Goal: Check status: Check status

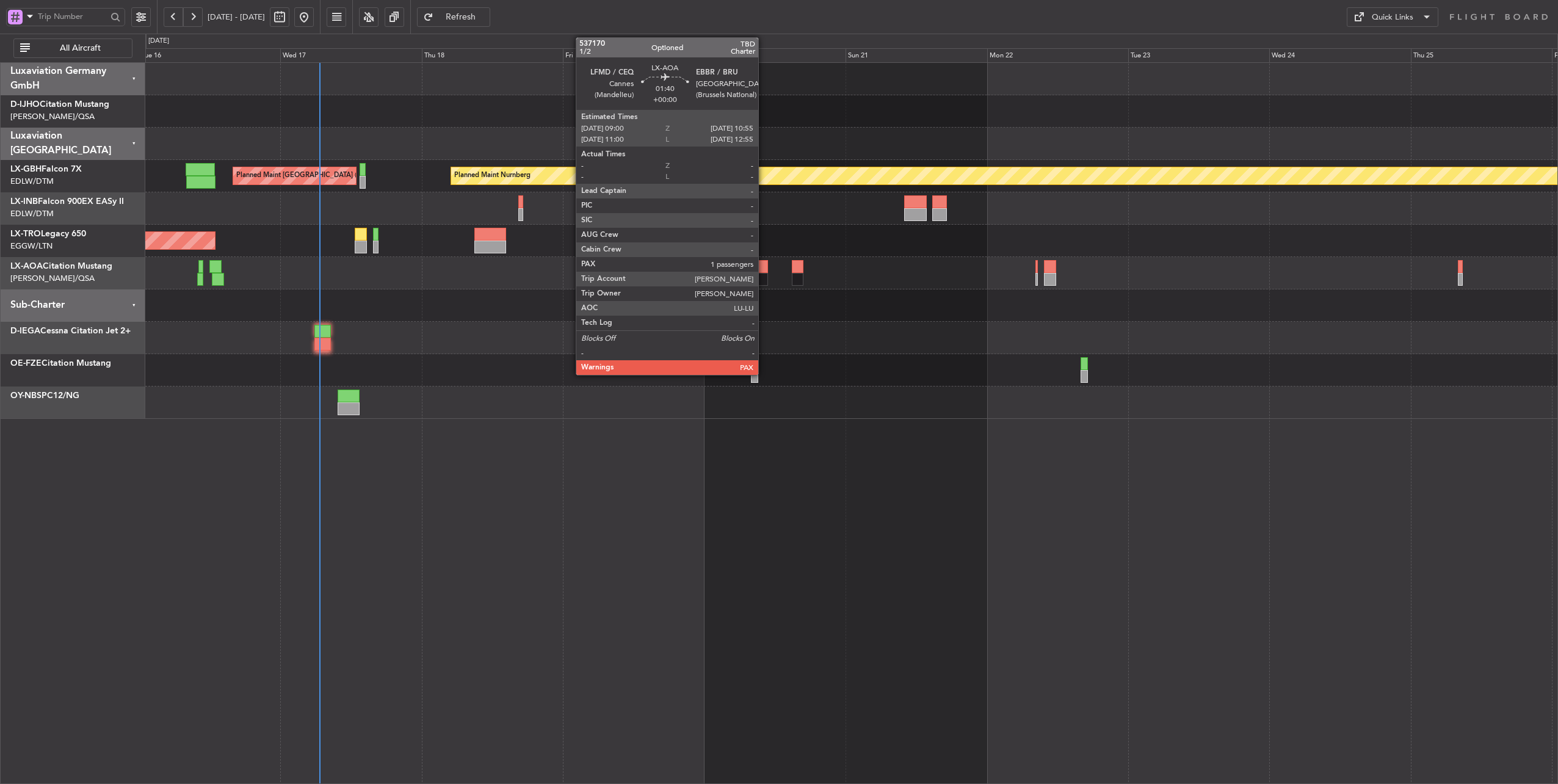
click at [764, 278] on div at bounding box center [762, 279] width 11 height 12
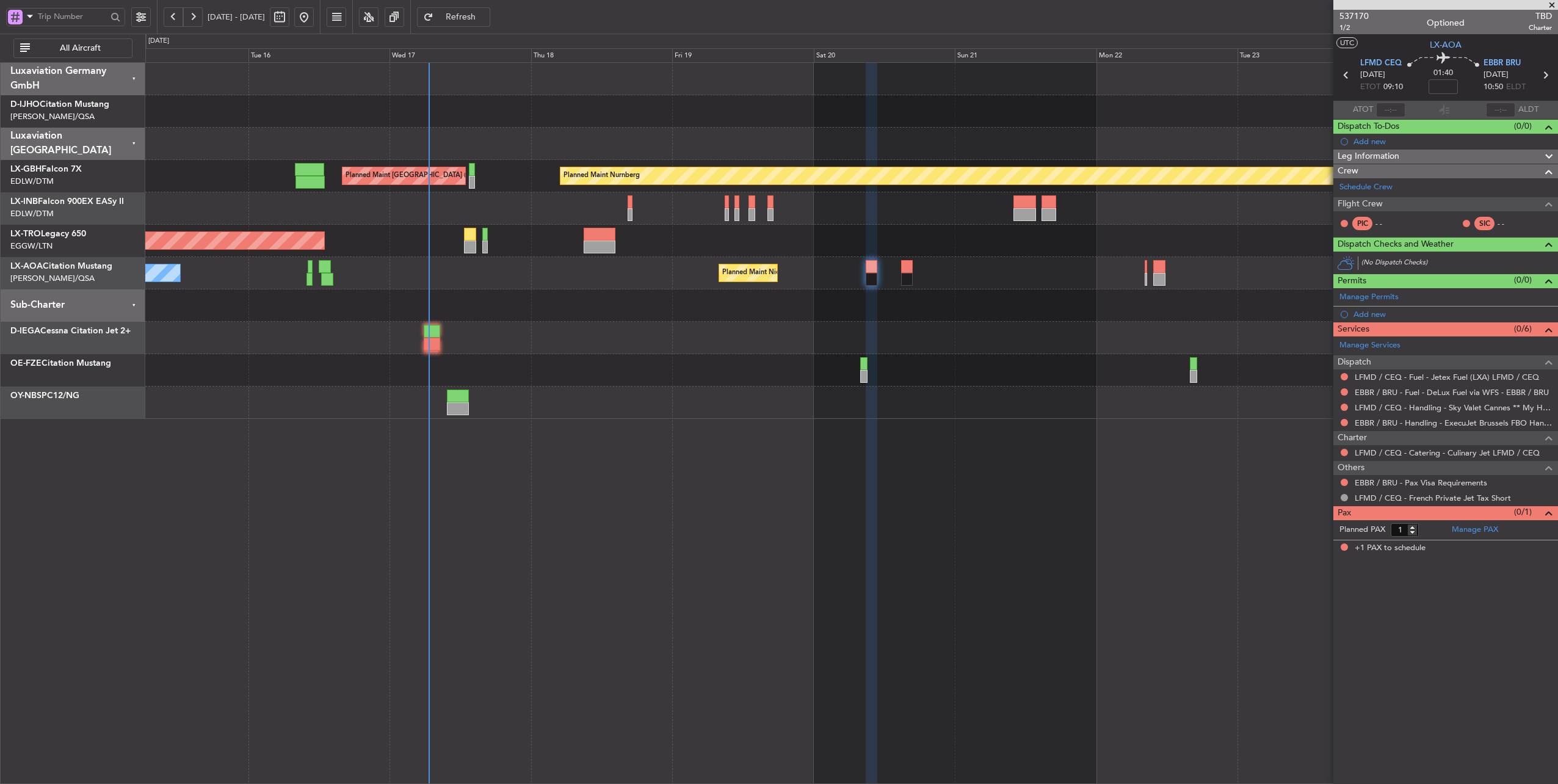
click at [799, 306] on div at bounding box center [852, 305] width 1412 height 32
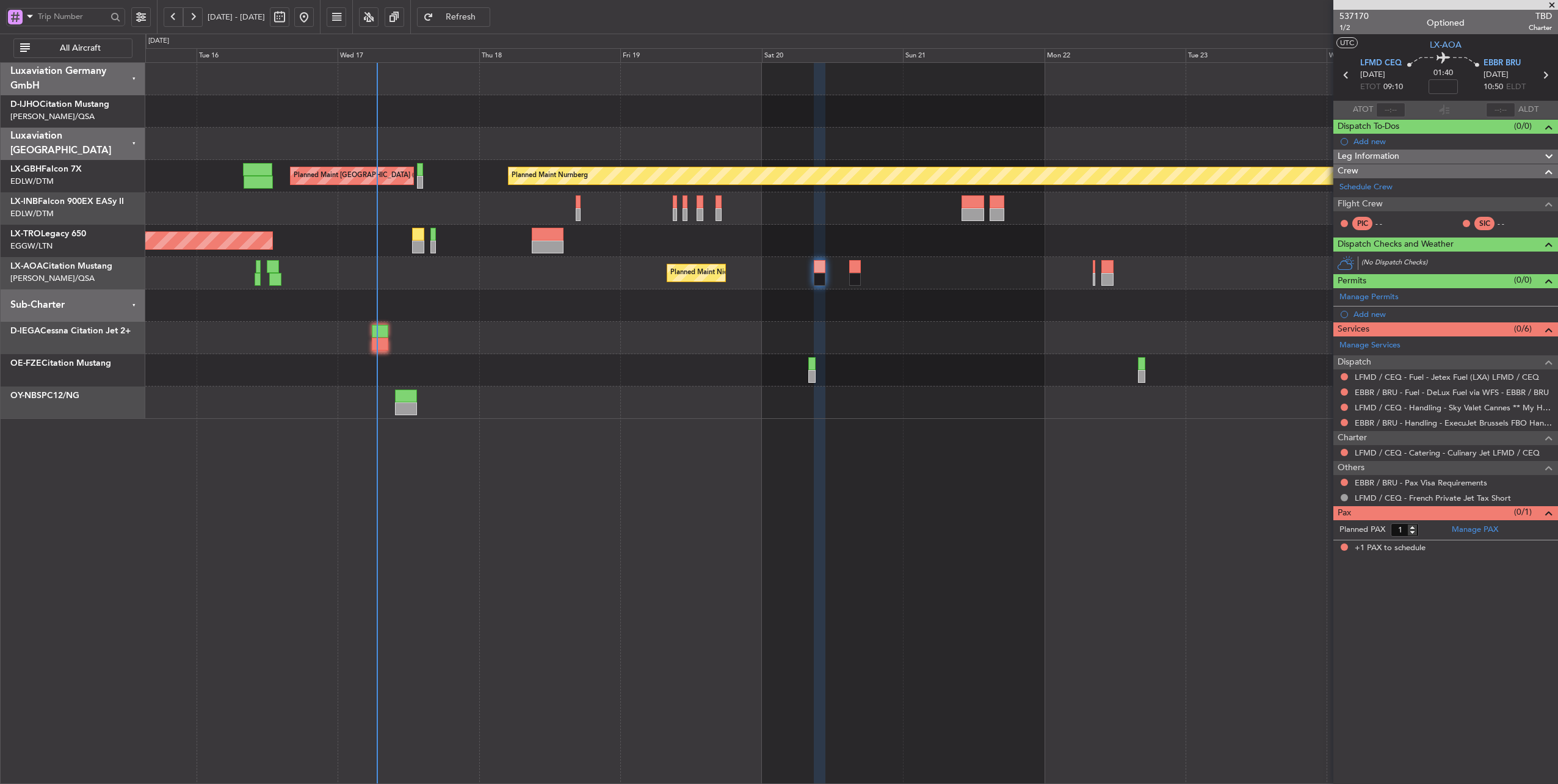
click at [890, 319] on div at bounding box center [852, 305] width 1412 height 32
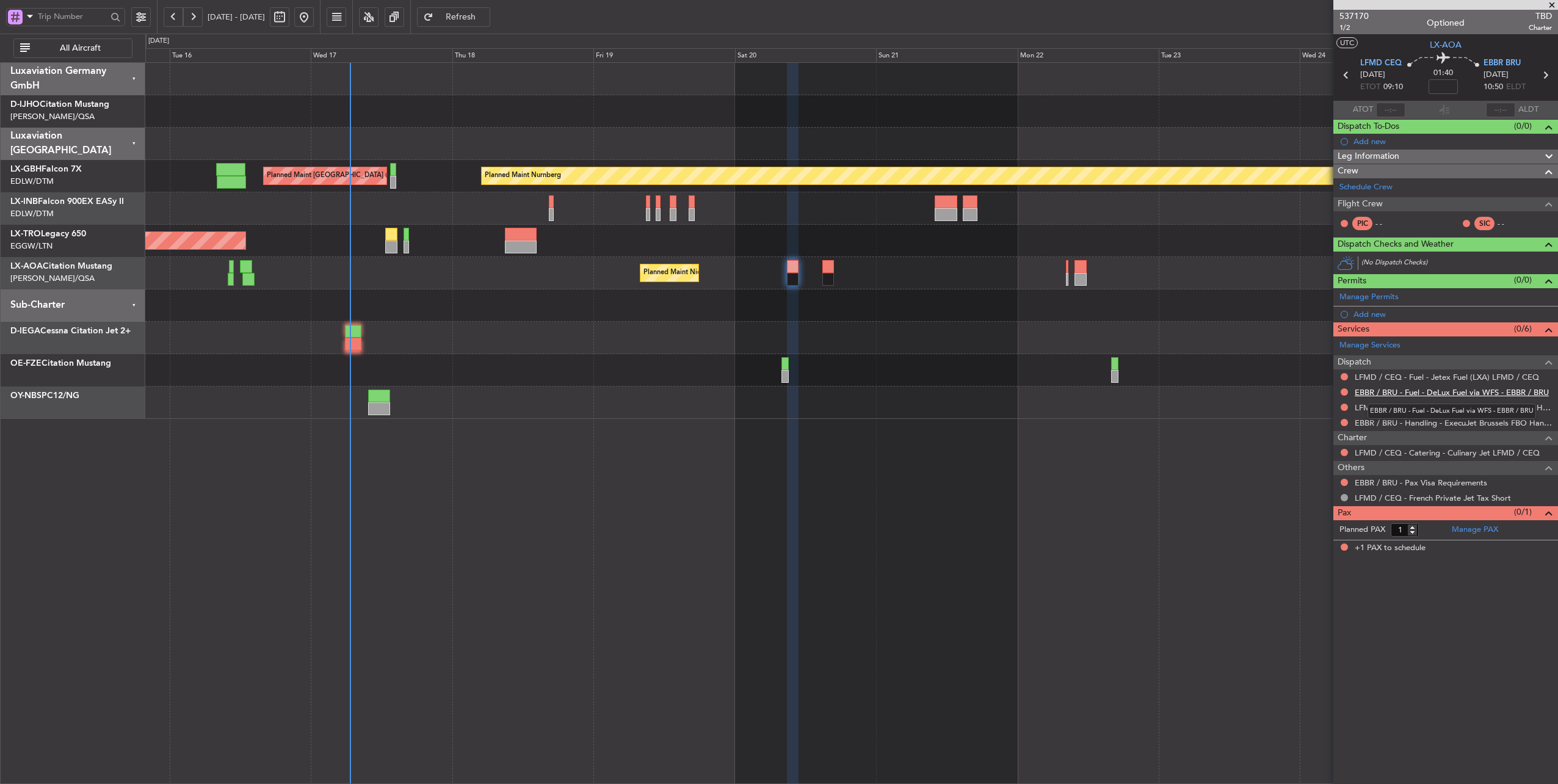
click at [1446, 388] on link "EBBR / BRU - Fuel - DeLux Fuel via WFS - EBBR / BRU" at bounding box center [1451, 392] width 194 height 10
click at [1509, 64] on span "EBBR BRU" at bounding box center [1502, 63] width 37 height 12
click at [1451, 389] on link "EBBR / BRU - Fuel - DeLux Fuel via WFS - EBBR / BRU" at bounding box center [1451, 392] width 194 height 10
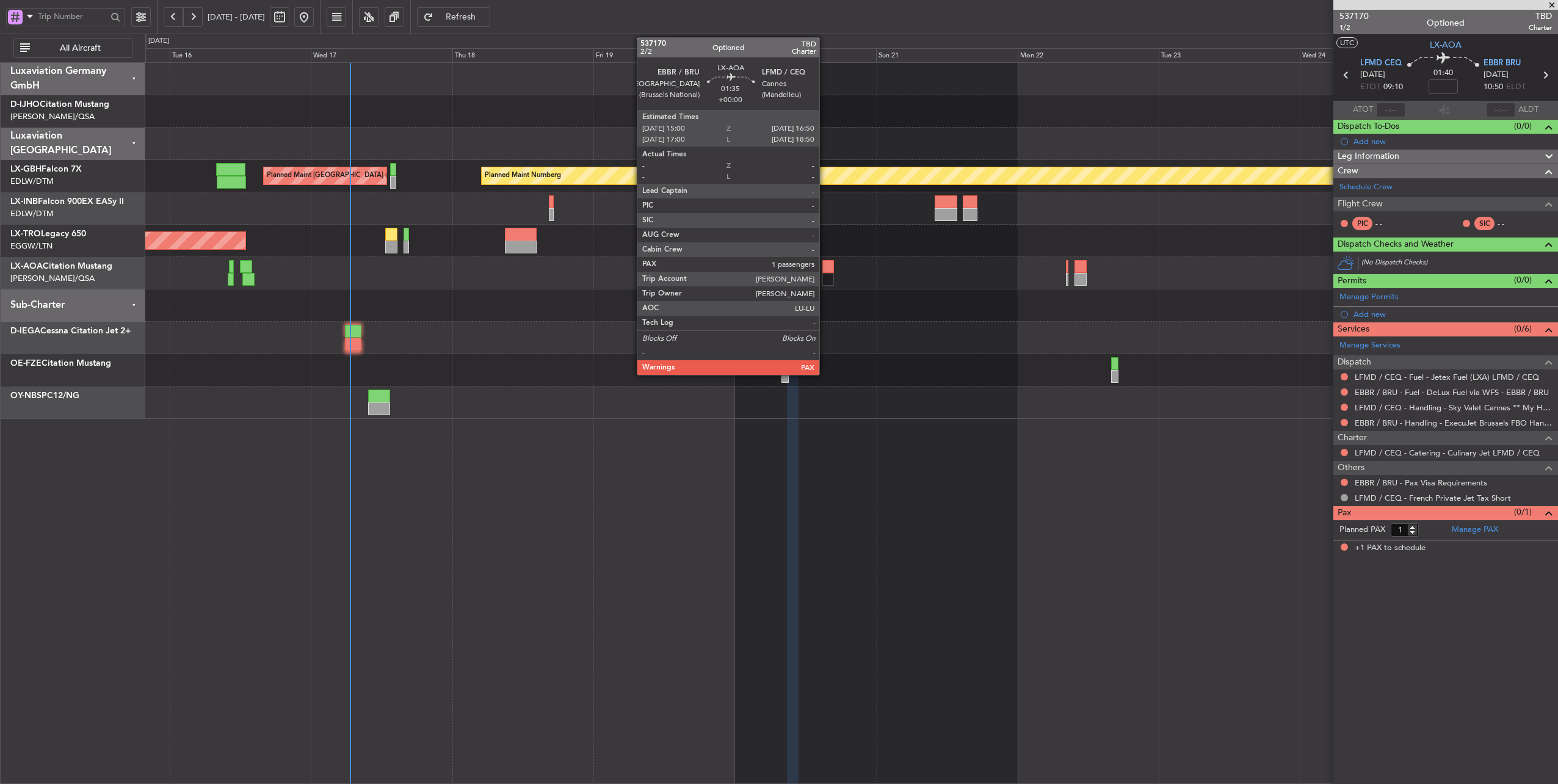
click at [824, 266] on div at bounding box center [828, 265] width 11 height 12
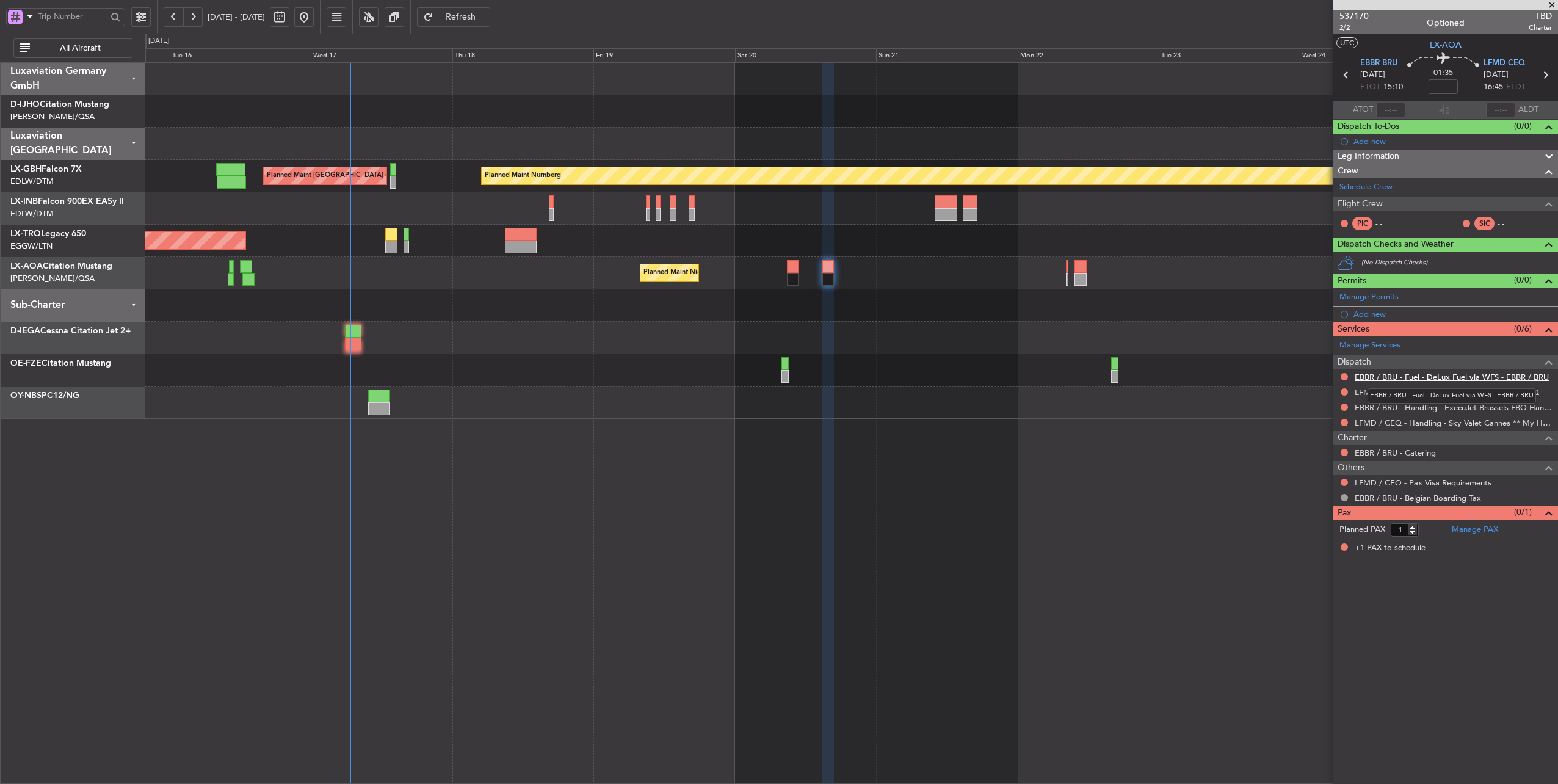
click at [1453, 374] on link "EBBR / BRU - Fuel - DeLux Fuel via WFS - EBBR / BRU" at bounding box center [1451, 377] width 194 height 10
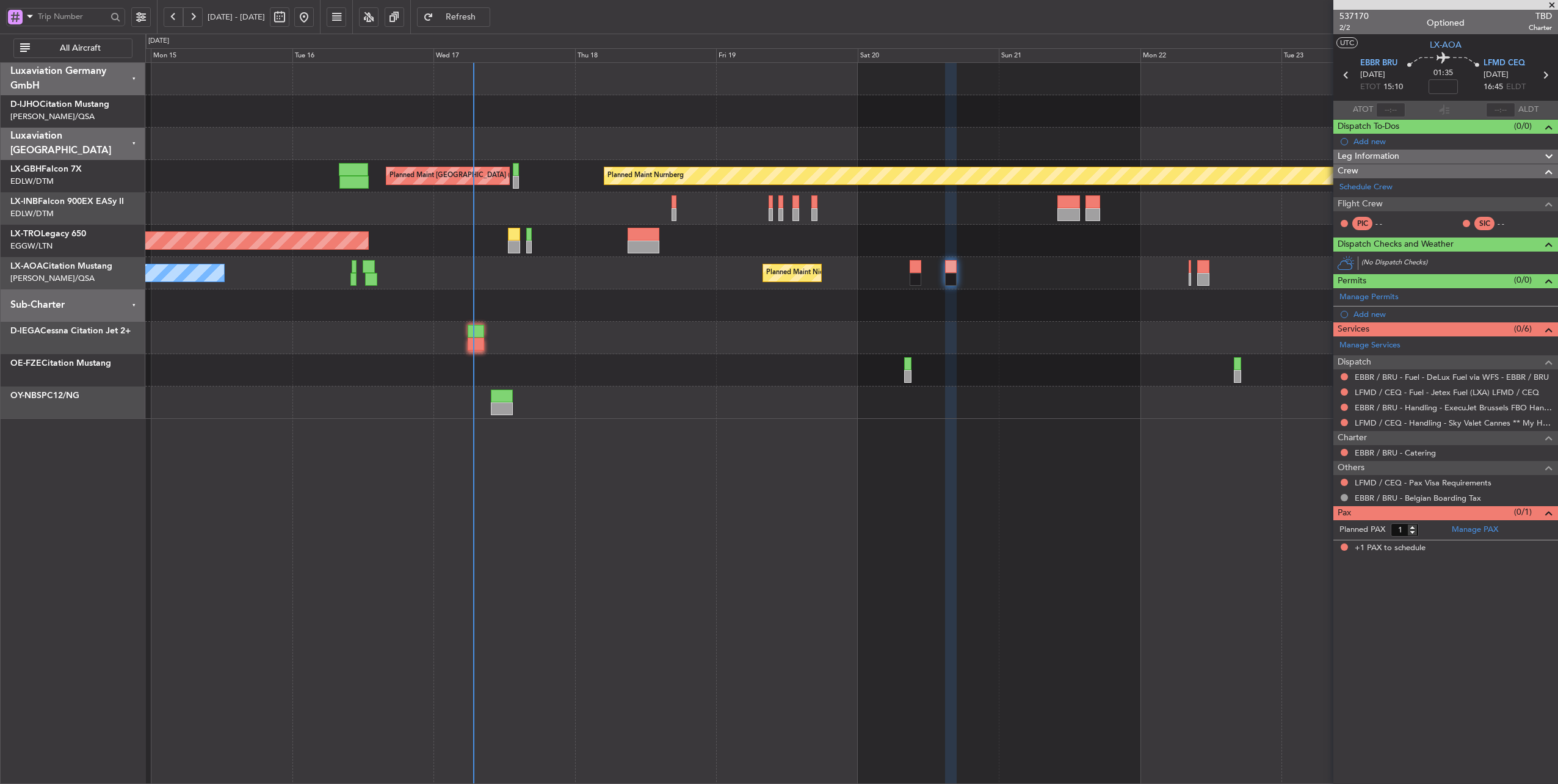
click at [515, 154] on div at bounding box center [852, 144] width 1412 height 32
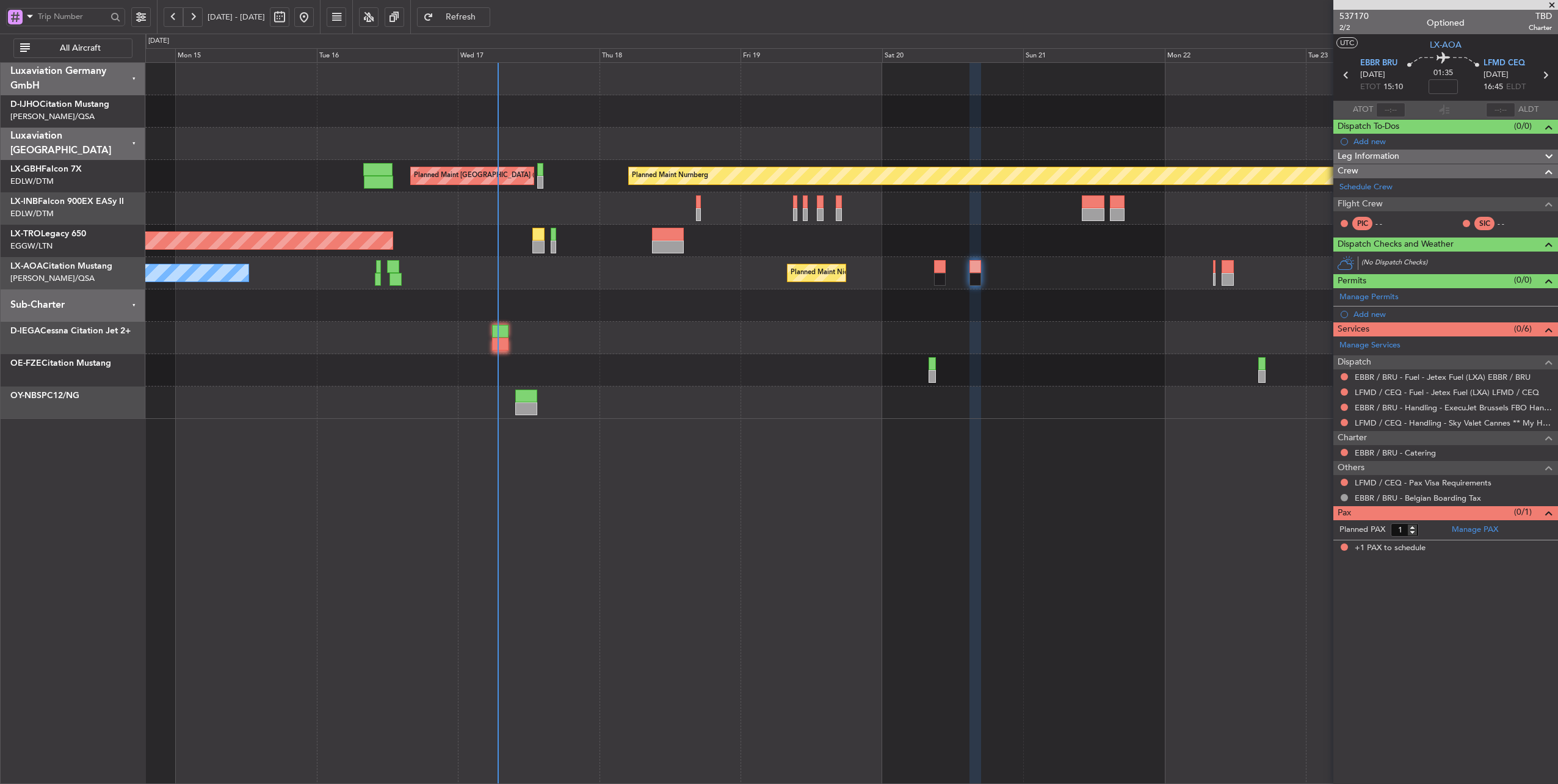
click at [448, 118] on div at bounding box center [852, 111] width 1412 height 32
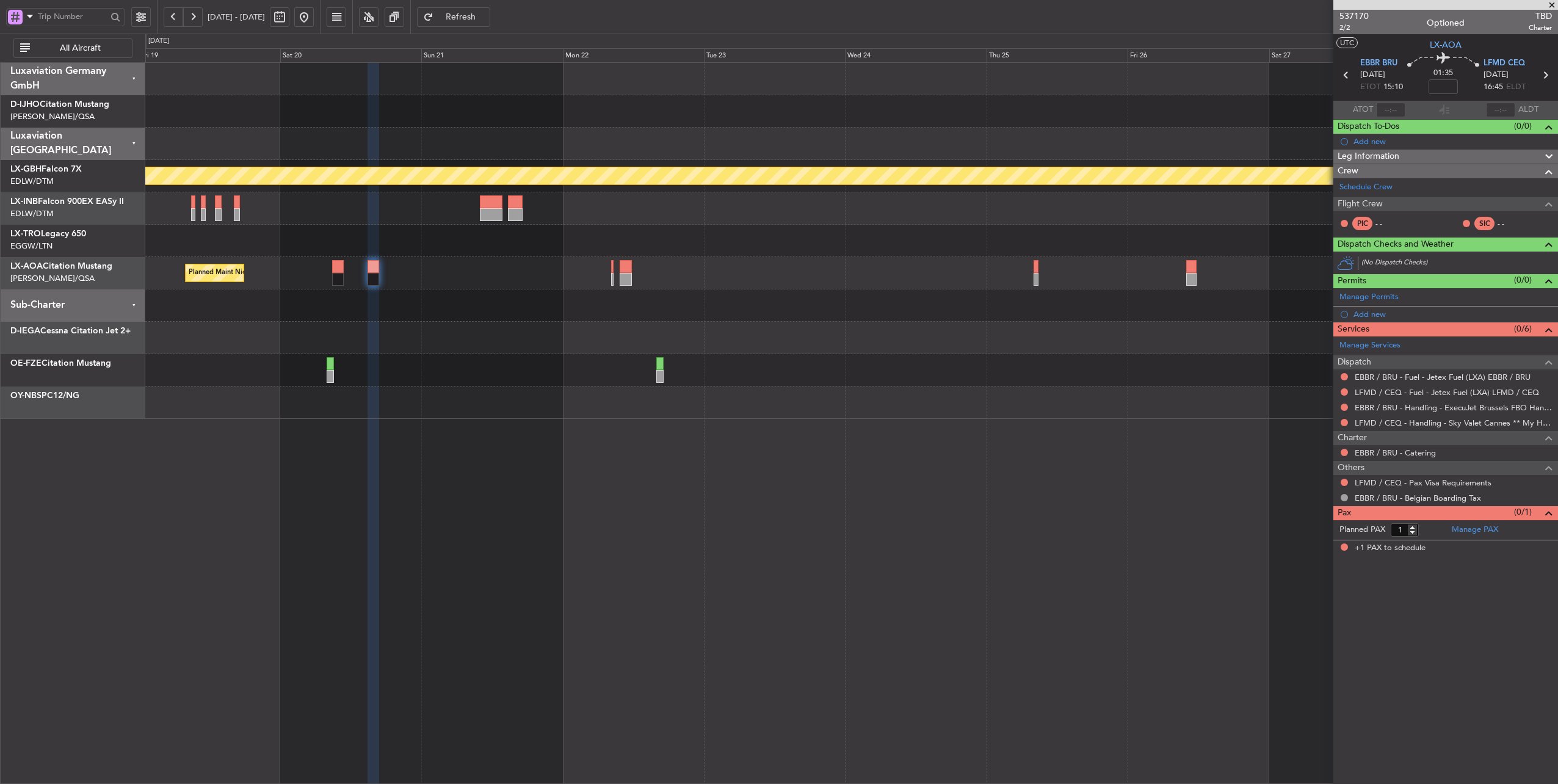
click at [375, 233] on div at bounding box center [852, 241] width 1412 height 32
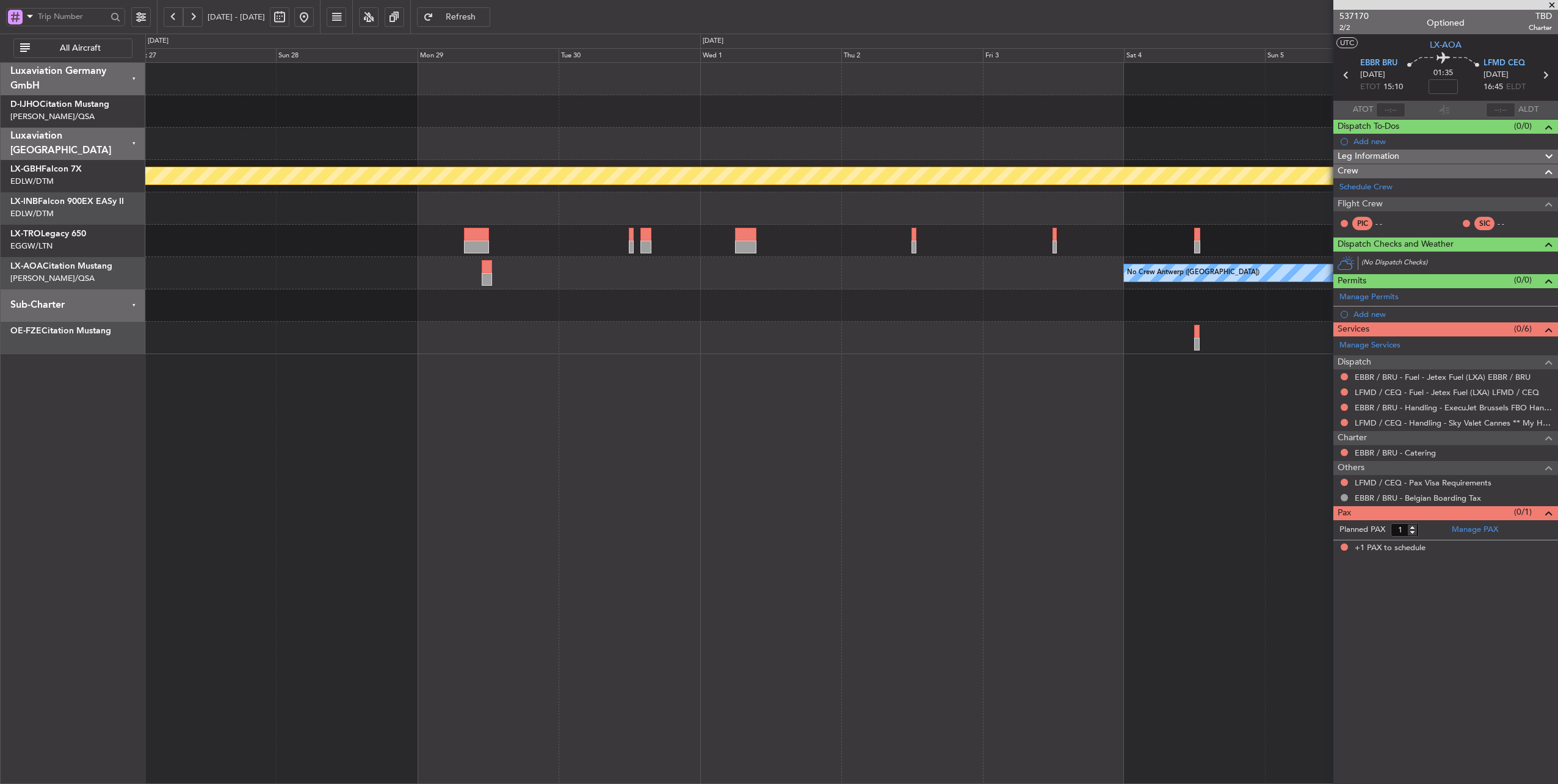
click at [74, 249] on div "Planned Maint Nurnberg A/C Unavailable No Crew [GEOGRAPHIC_DATA] ([GEOGRAPHIC_D…" at bounding box center [779, 408] width 1558 height 750
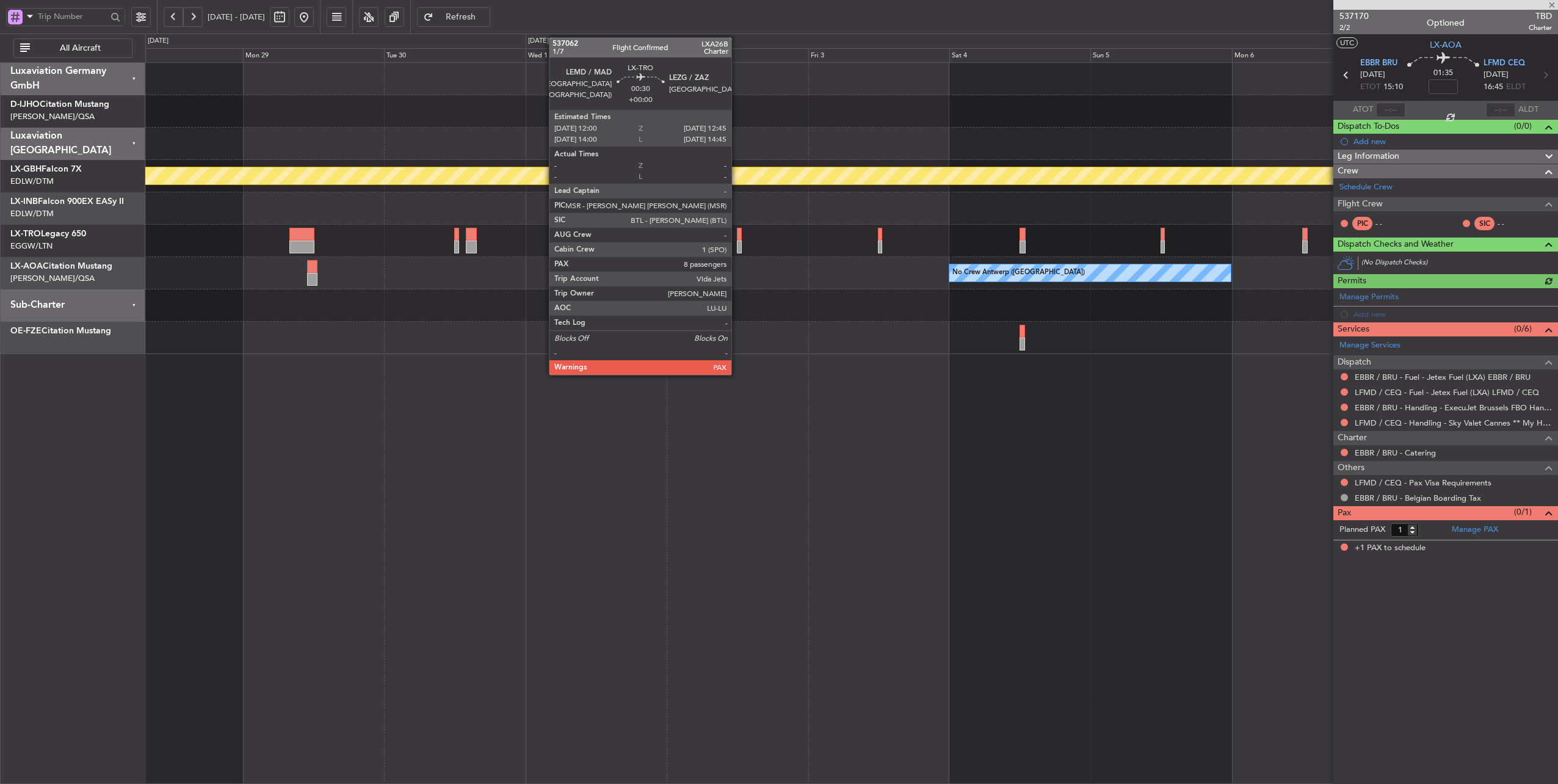
click at [738, 238] on div at bounding box center [739, 233] width 5 height 12
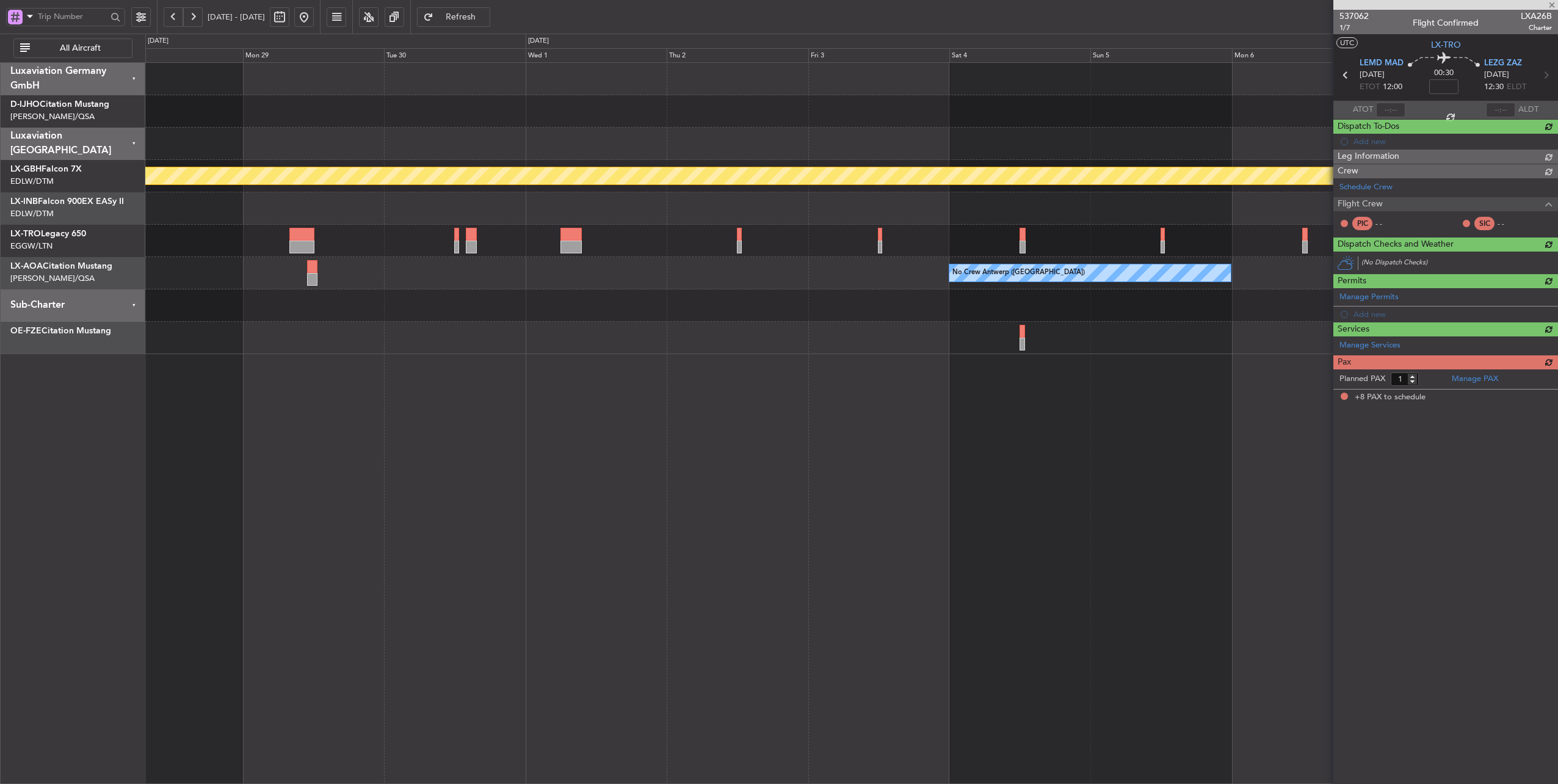
type input "8"
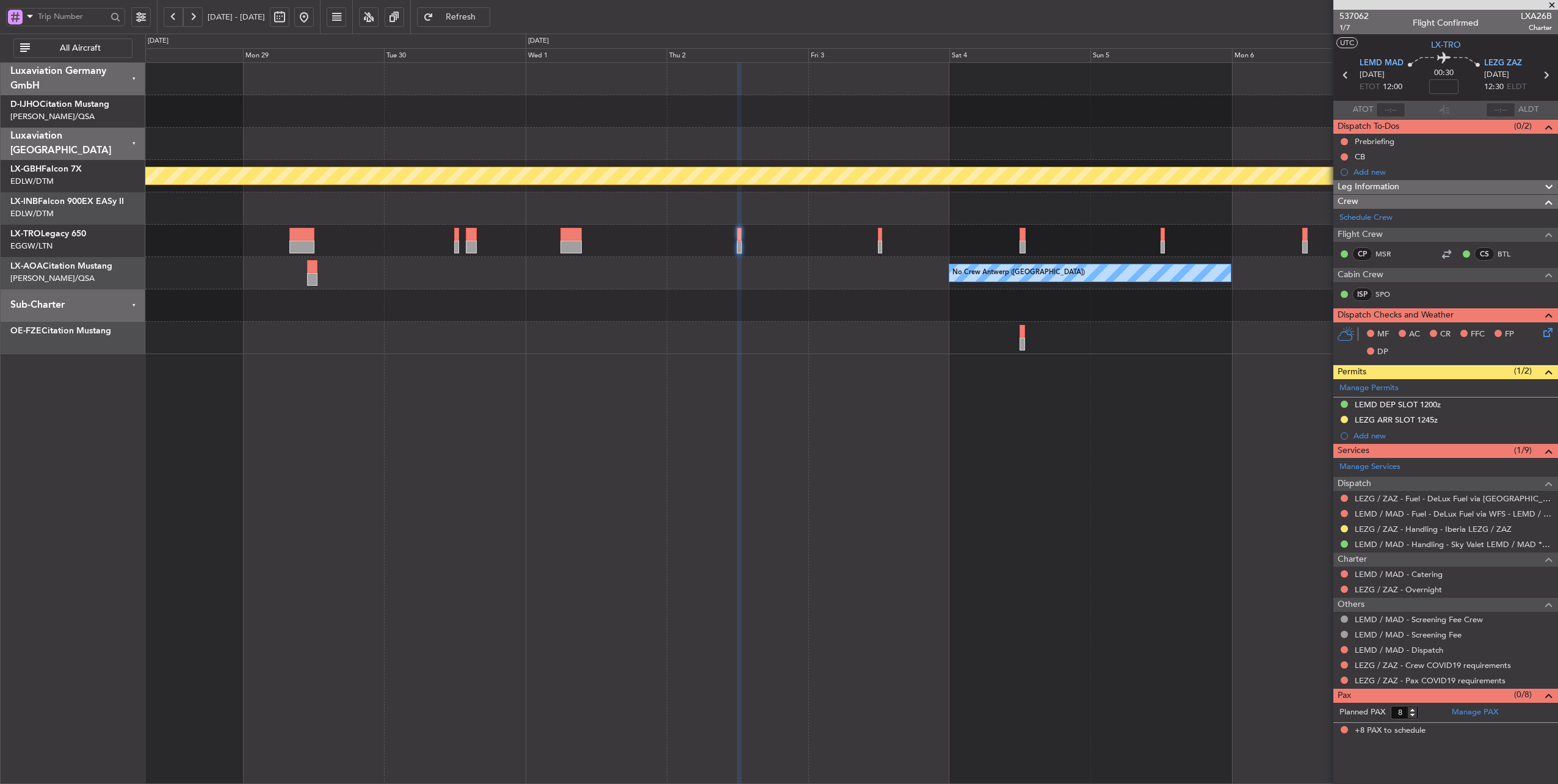
click at [314, 18] on button at bounding box center [304, 17] width 20 height 20
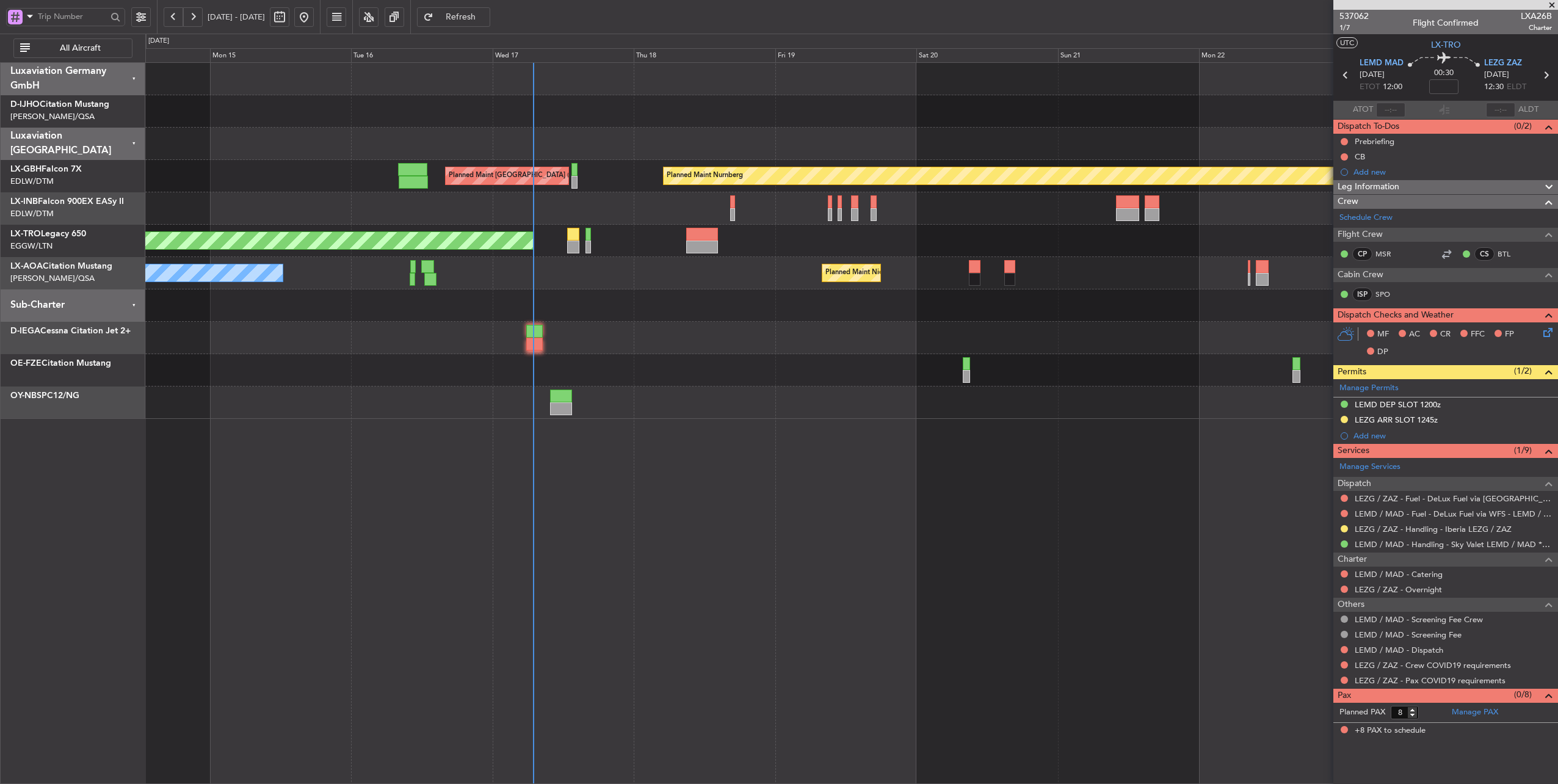
click at [747, 273] on div "Planned Maint Nice ([GEOGRAPHIC_DATA]) No Crew [PERSON_NAME]" at bounding box center [852, 273] width 1412 height 32
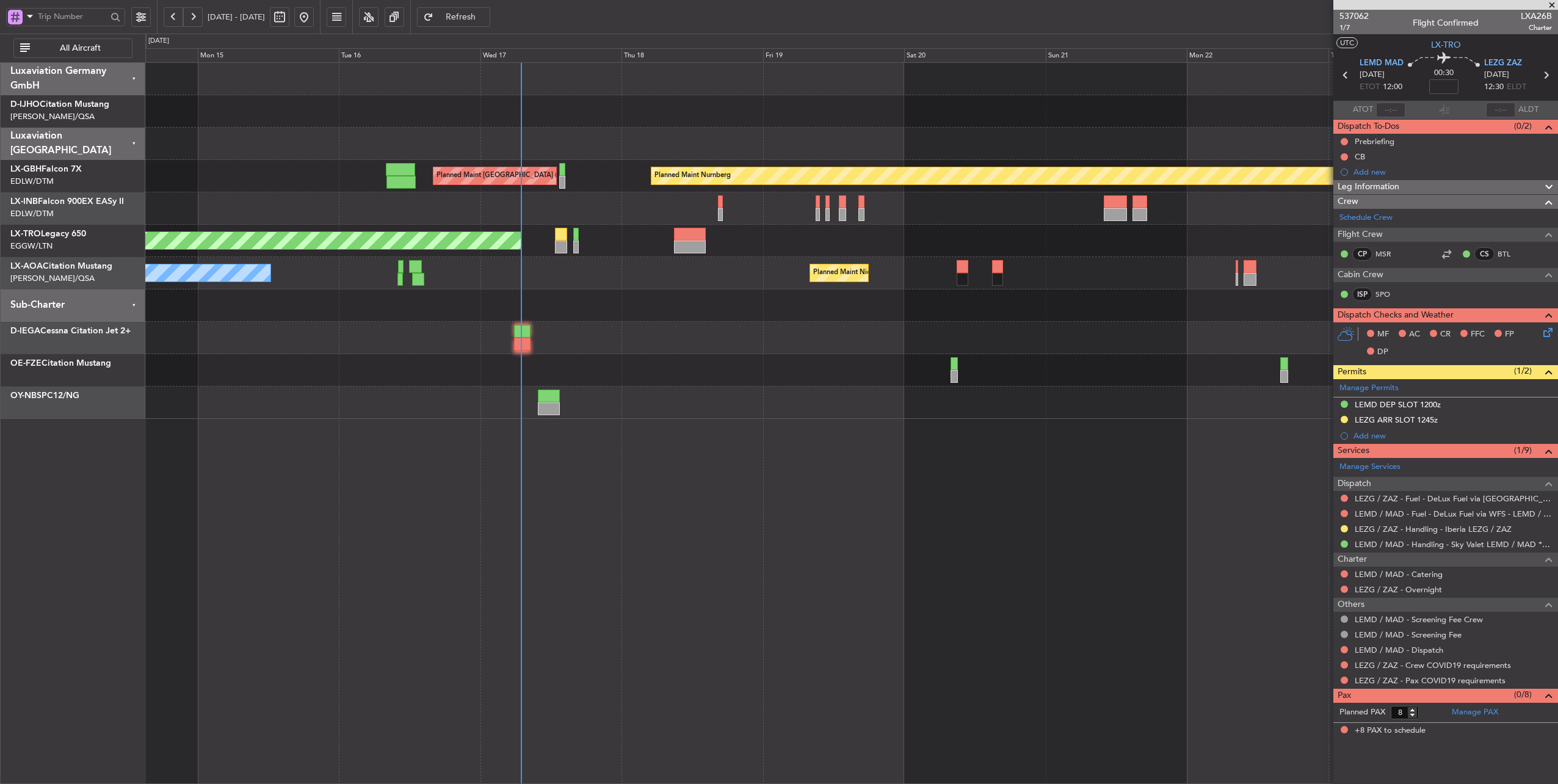
click at [736, 272] on div "Planned Maint Nice ([GEOGRAPHIC_DATA]) No Crew [PERSON_NAME]" at bounding box center [852, 273] width 1412 height 32
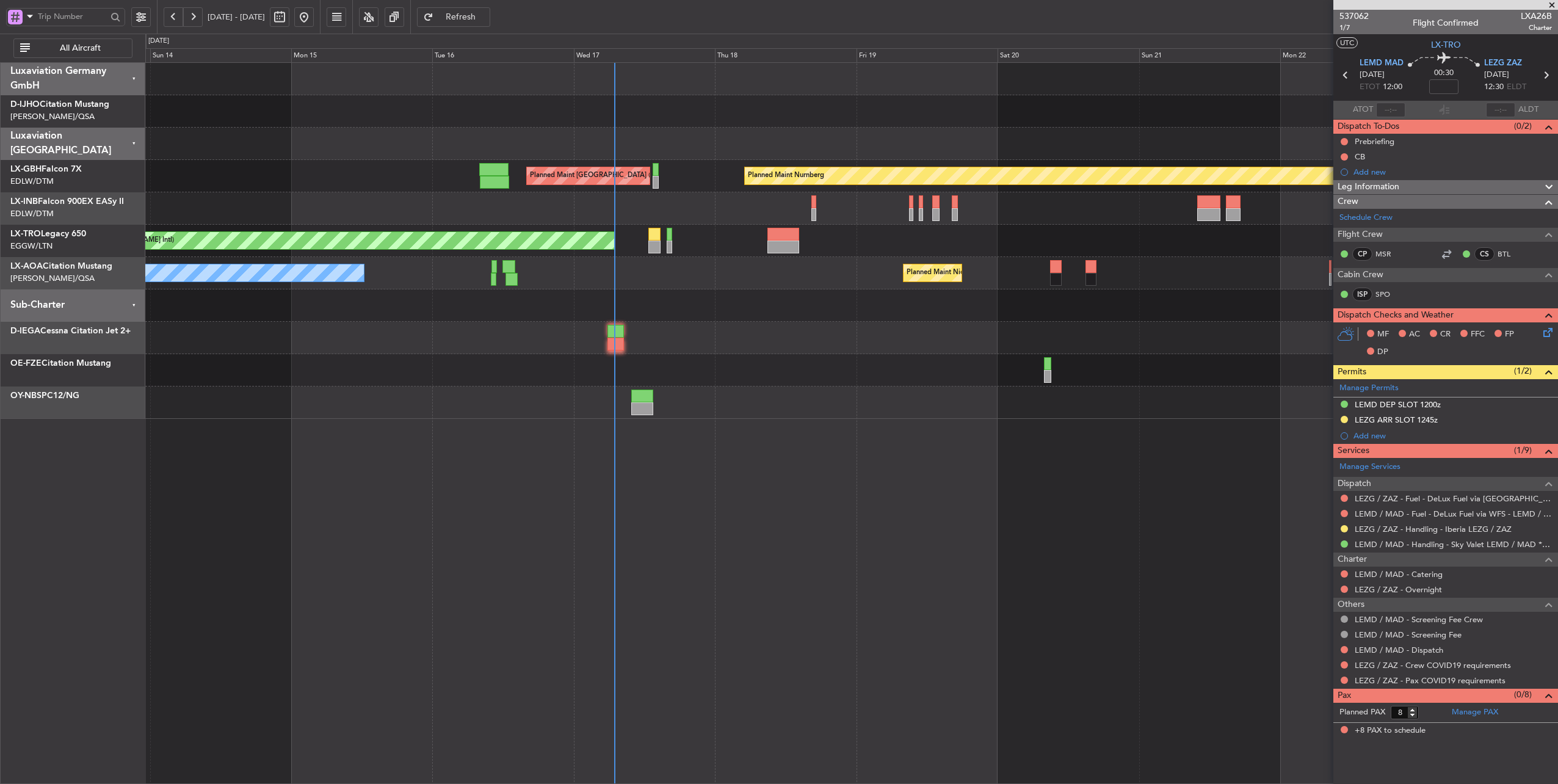
click at [704, 276] on div "Planned Maint Nice ([GEOGRAPHIC_DATA]) No Crew [PERSON_NAME]" at bounding box center [852, 273] width 1412 height 32
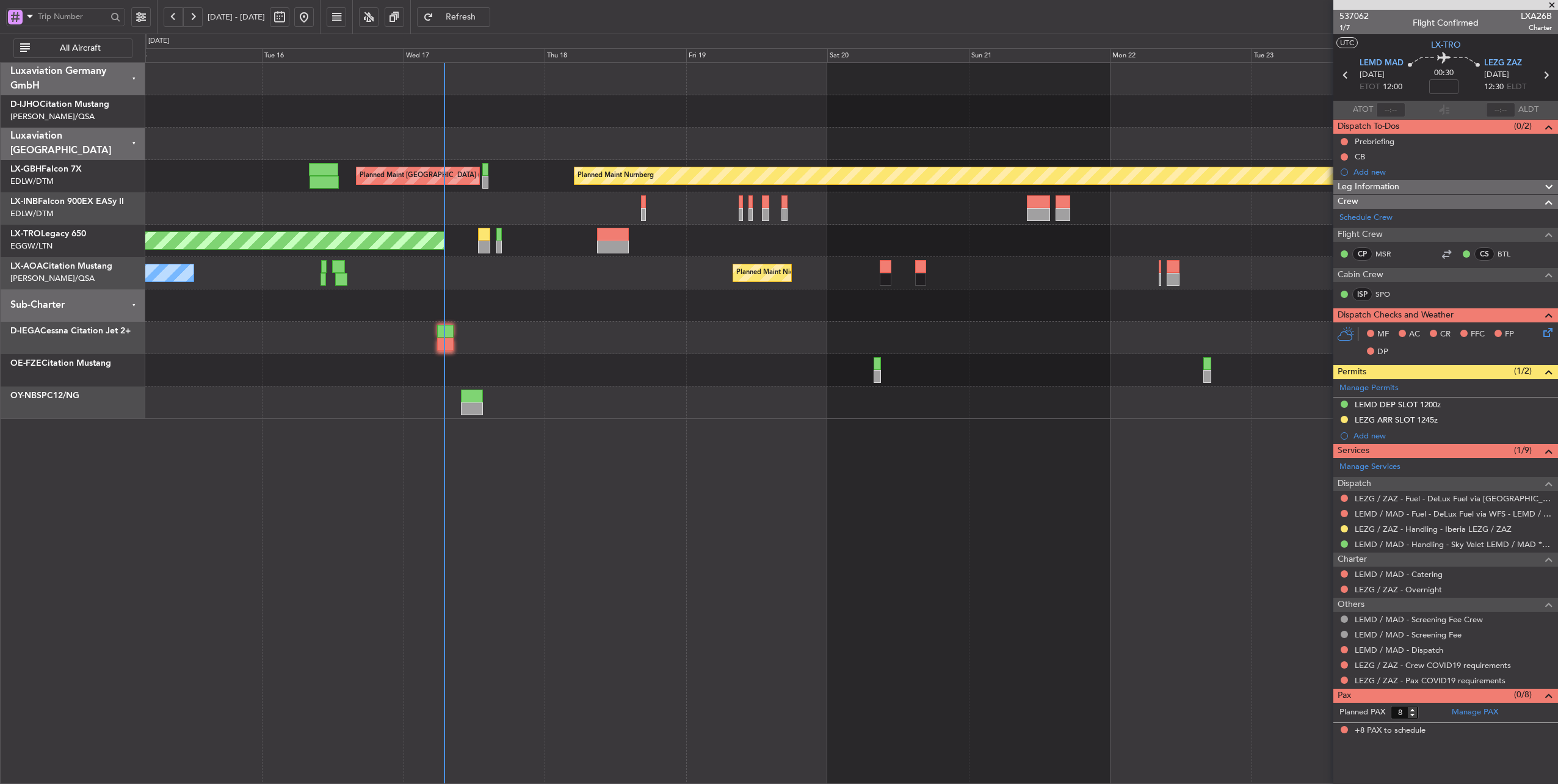
click at [1046, 270] on div "Planned Maint Nice ([GEOGRAPHIC_DATA]) No Crew [PERSON_NAME]" at bounding box center [852, 273] width 1412 height 32
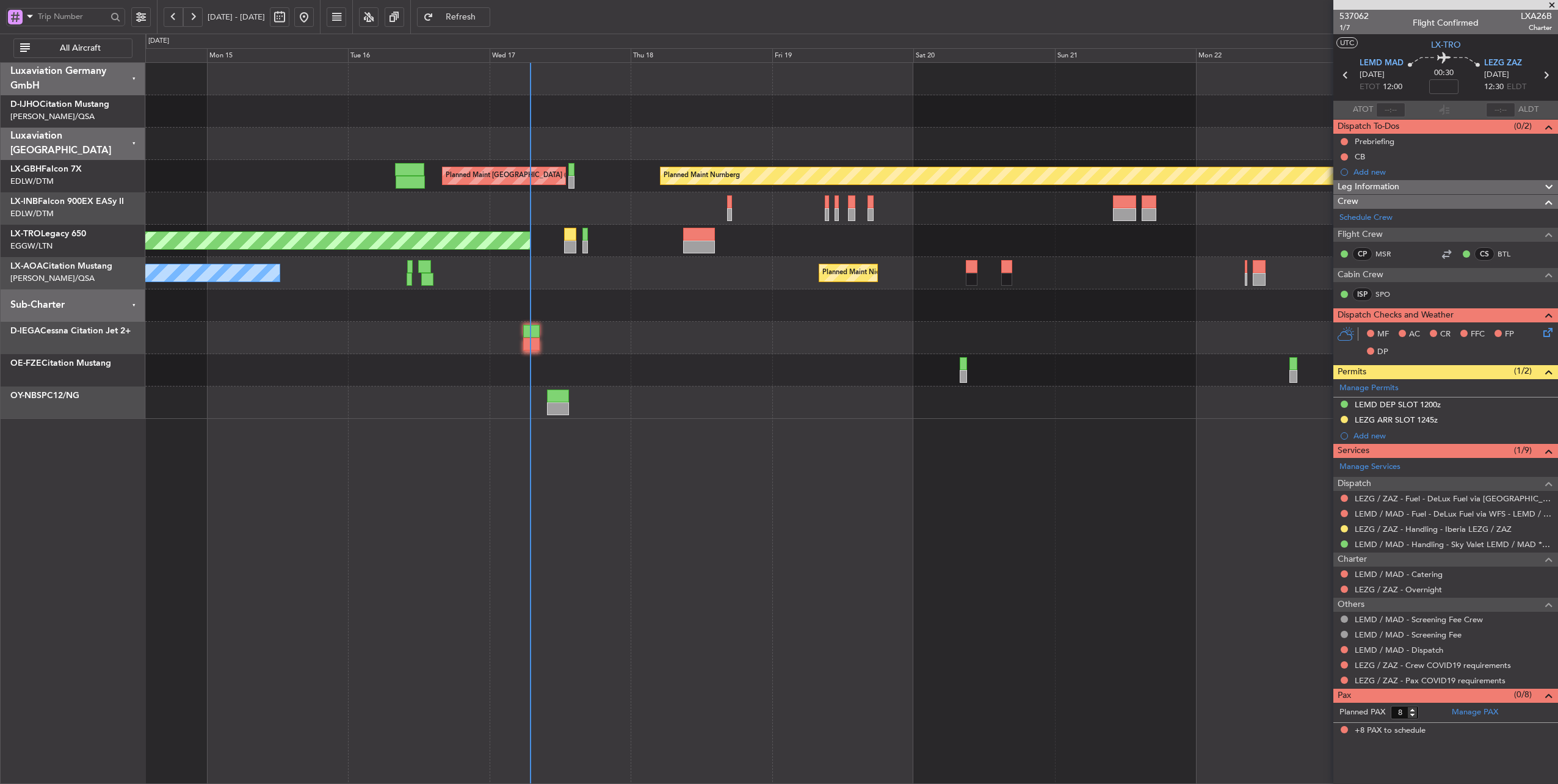
click at [731, 278] on div "Planned Maint Nice ([GEOGRAPHIC_DATA]) No Crew [PERSON_NAME]" at bounding box center [852, 273] width 1412 height 32
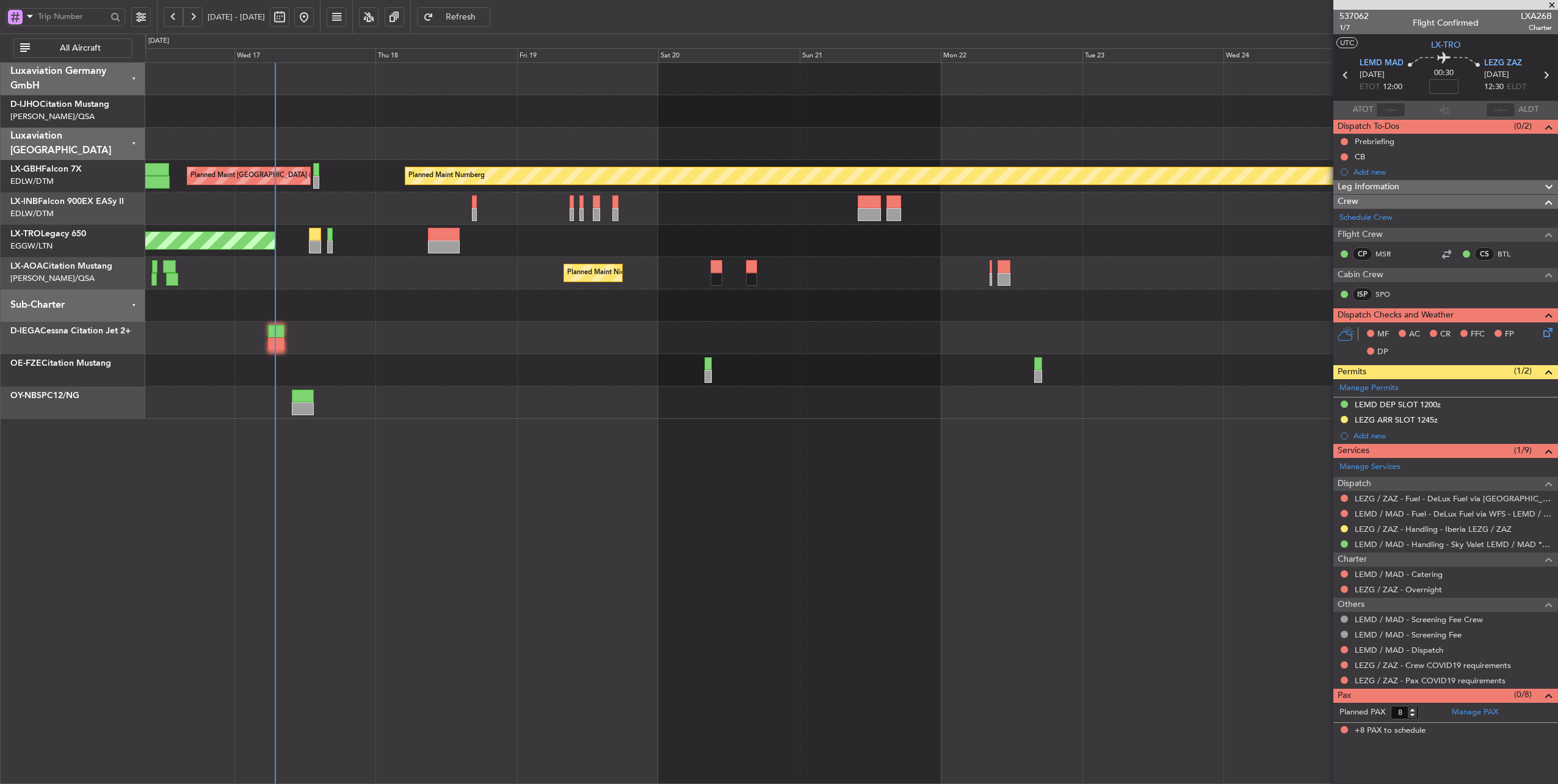
click at [878, 275] on div "Planned Maint Nice ([GEOGRAPHIC_DATA]) No Crew [PERSON_NAME]" at bounding box center [852, 273] width 1412 height 32
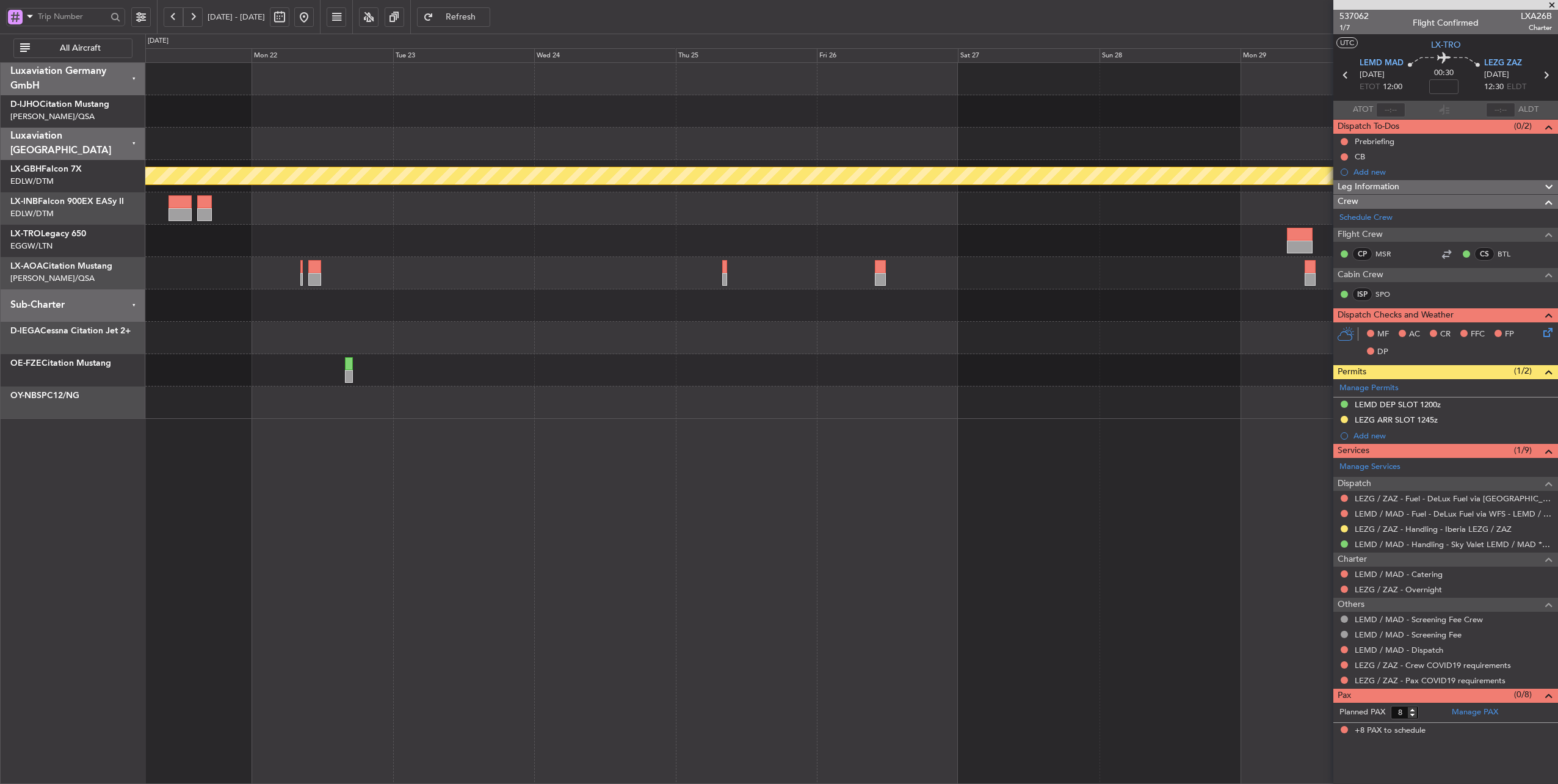
click at [461, 309] on div "Planned Maint Nurnberg [GEOGRAPHIC_DATA] ([GEOGRAPHIC_DATA])" at bounding box center [852, 241] width 1412 height 356
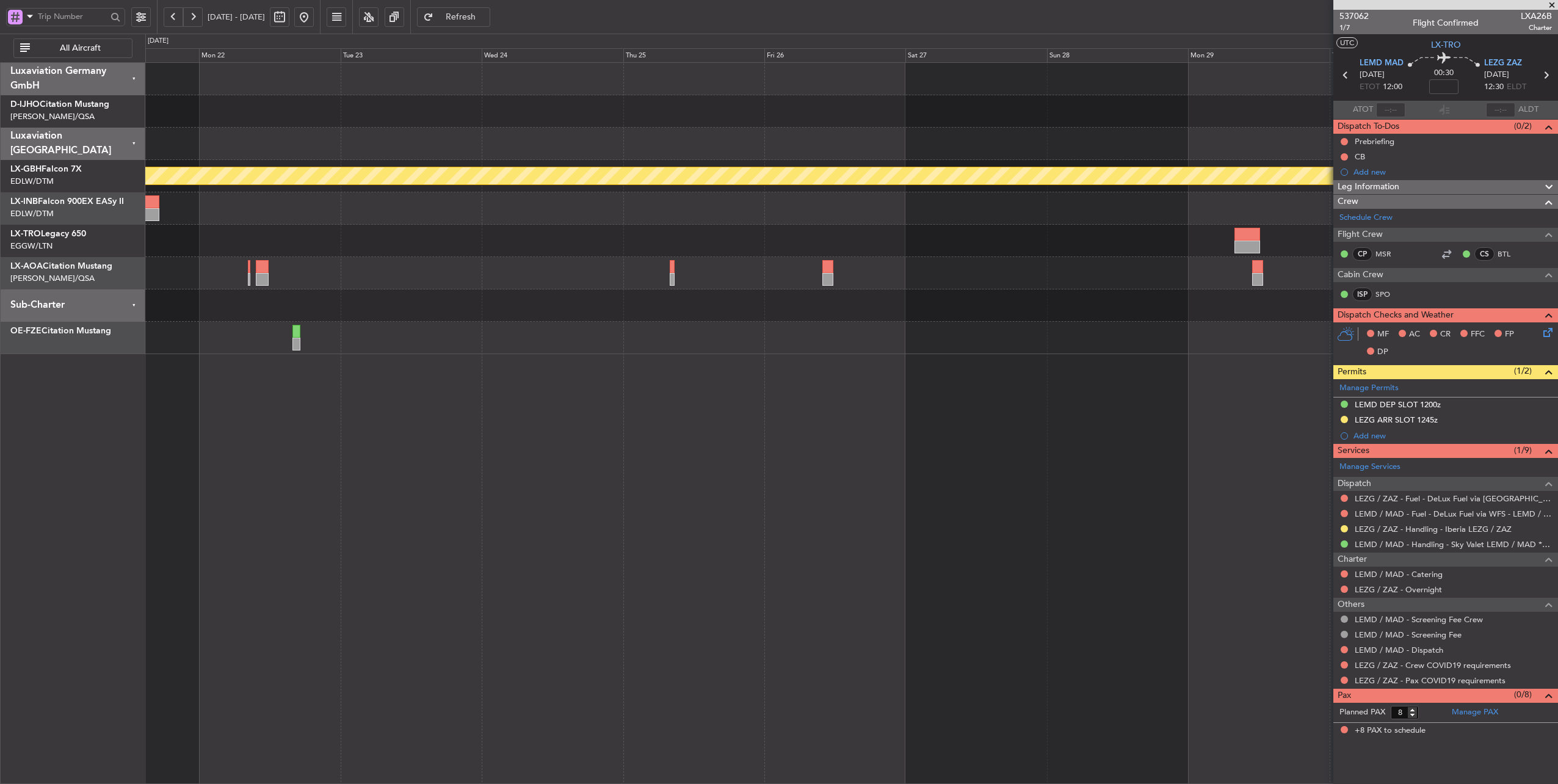
click at [1538, 258] on fb-app "[DATE] - [DATE] Refresh Quick Links All Aircraft Planned Maint Nurnberg [GEOGRA…" at bounding box center [779, 400] width 1558 height 769
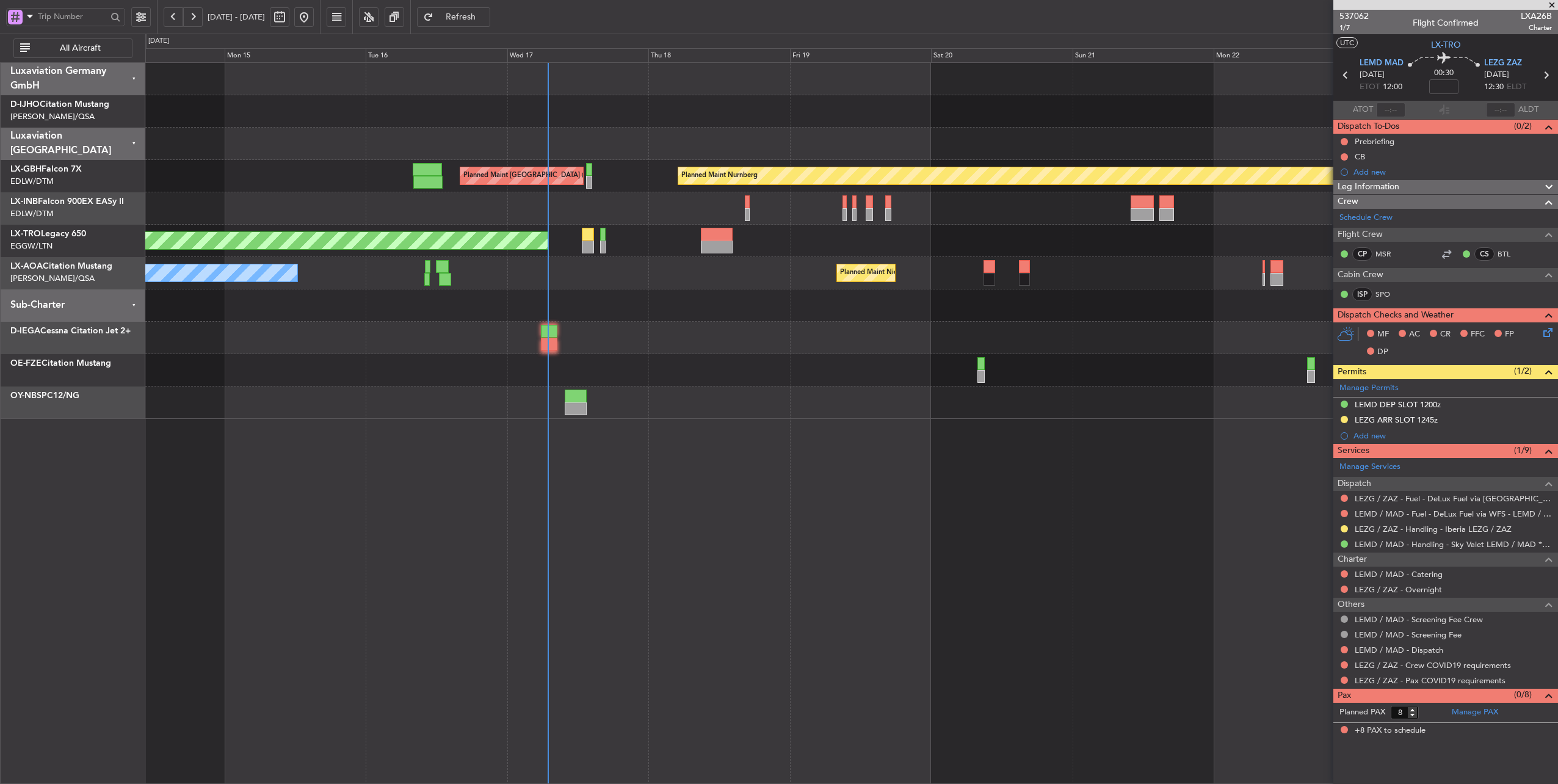
click at [437, 206] on div "Planned Maint [GEOGRAPHIC_DATA] ([GEOGRAPHIC_DATA])" at bounding box center [852, 208] width 1412 height 32
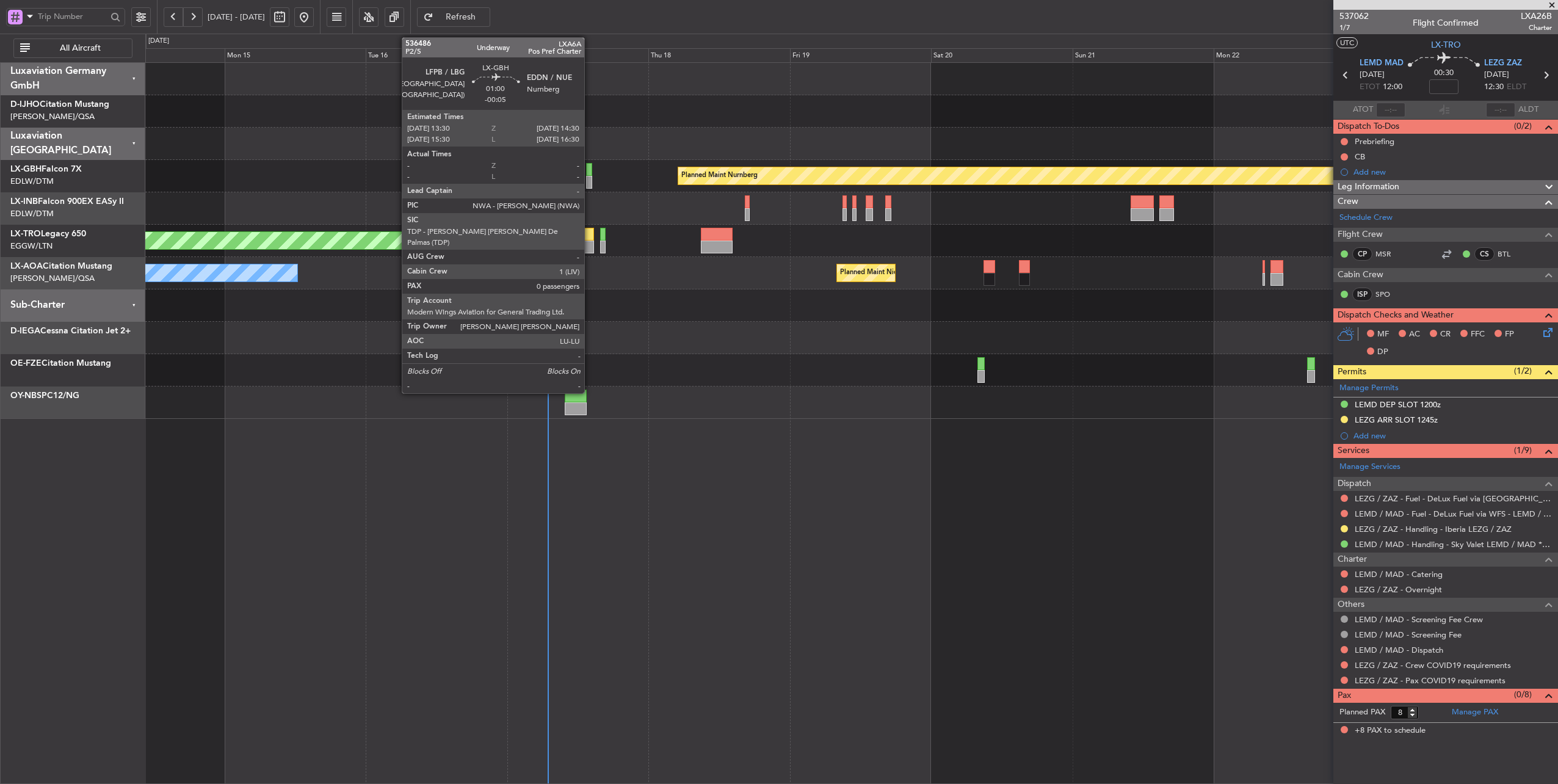
click at [590, 179] on div at bounding box center [589, 182] width 6 height 12
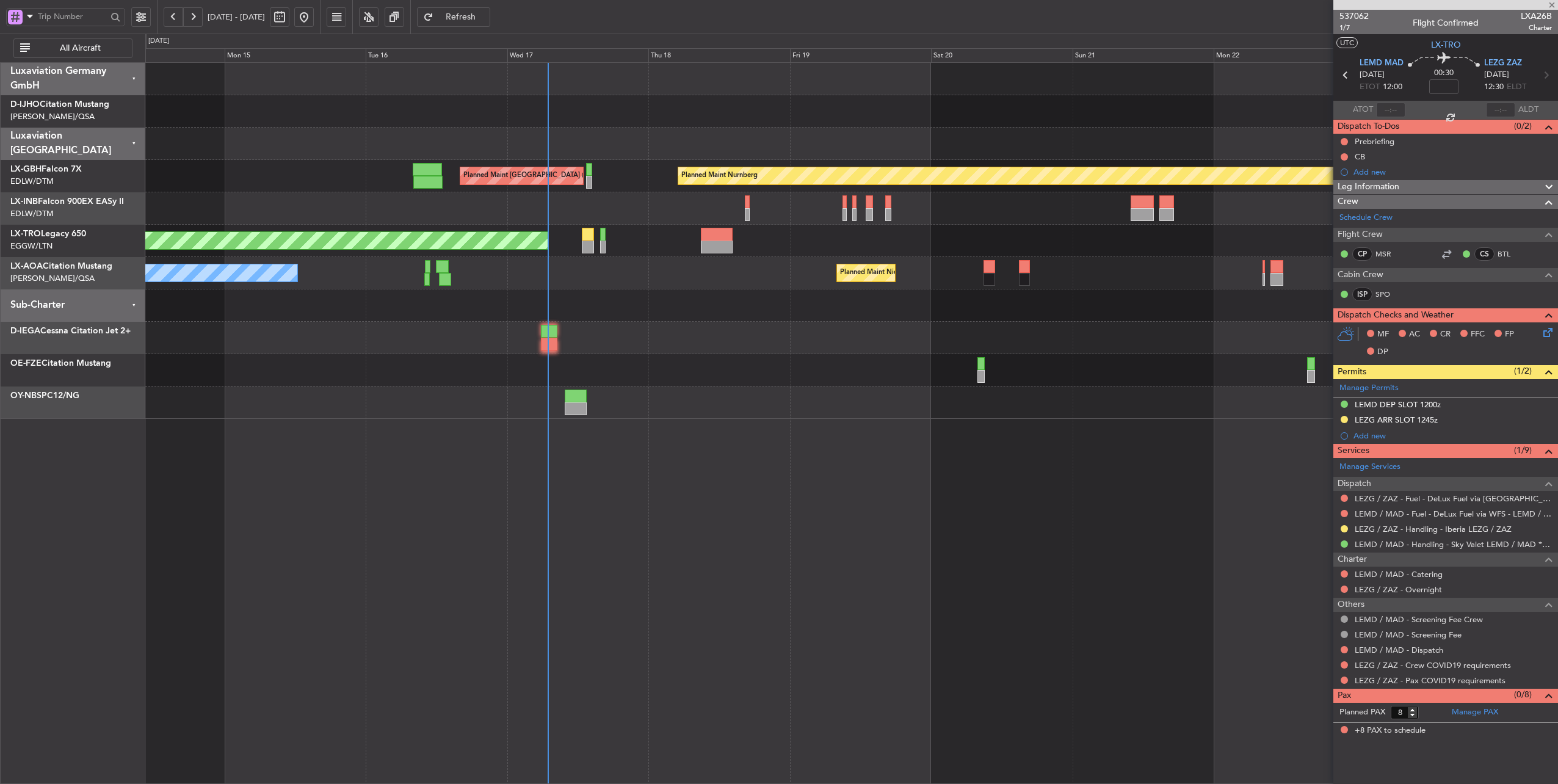
type input "-00:05"
type input "0"
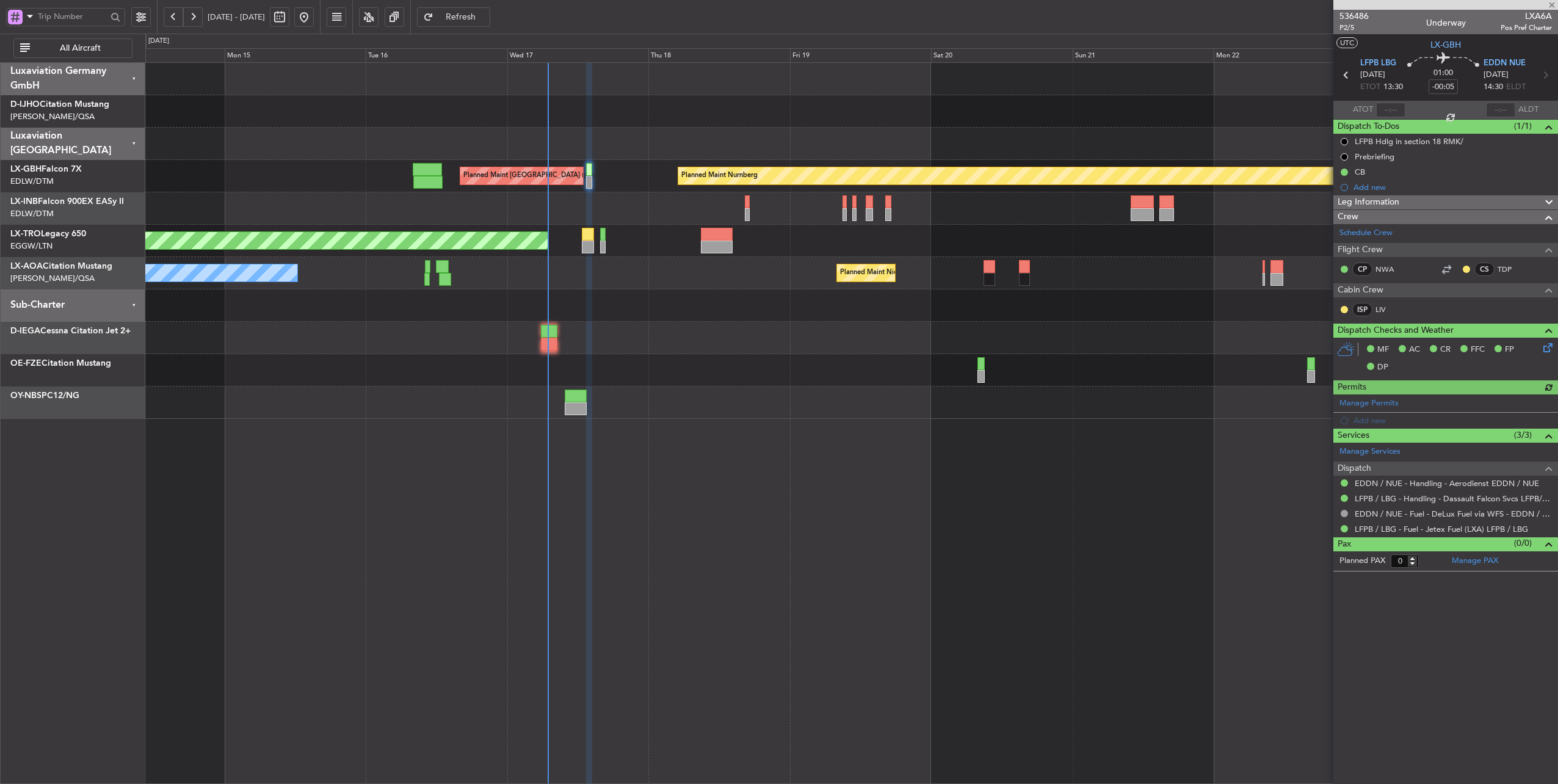
click at [630, 143] on div at bounding box center [852, 144] width 1412 height 32
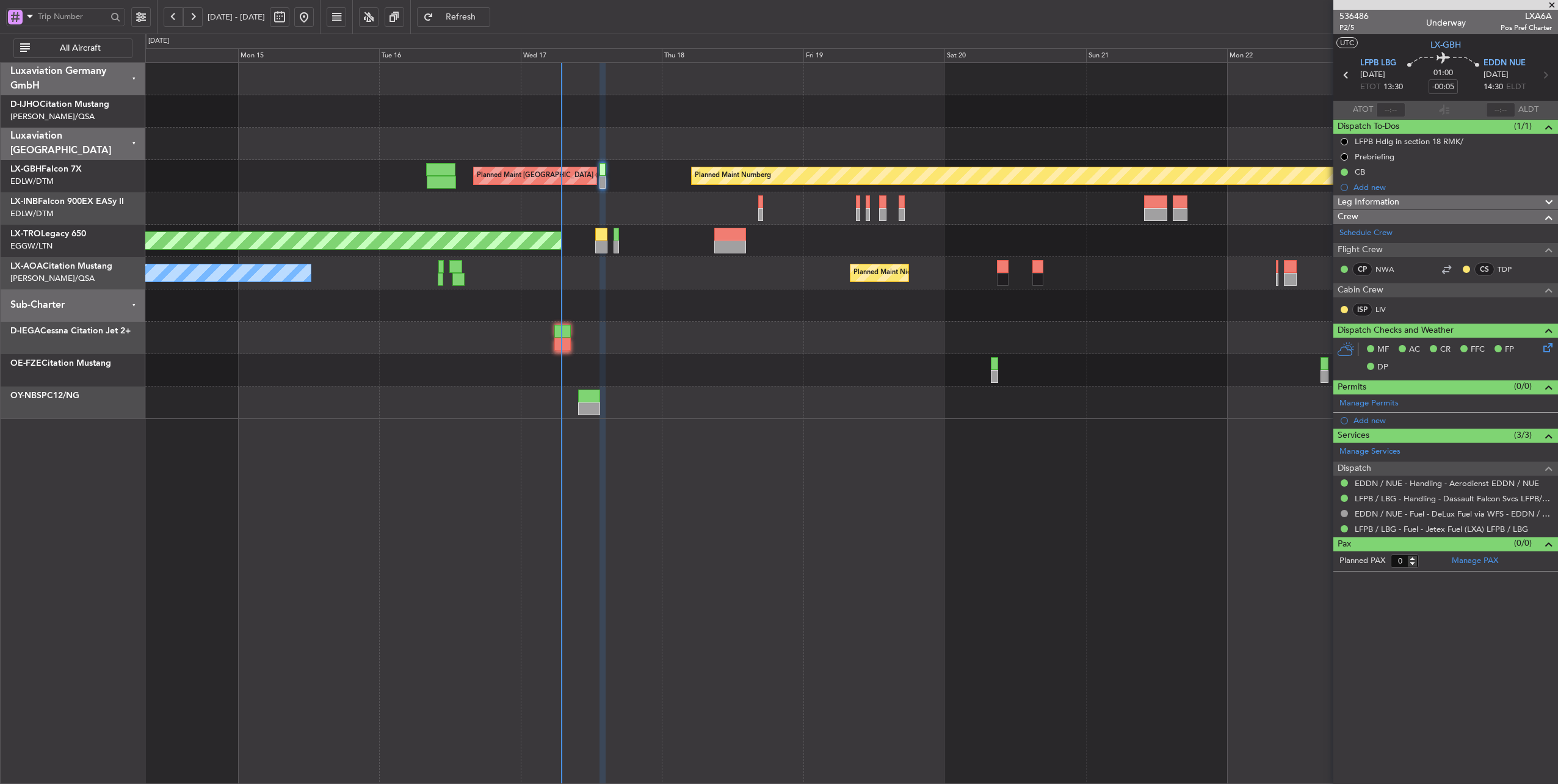
click at [649, 144] on div at bounding box center [852, 144] width 1412 height 32
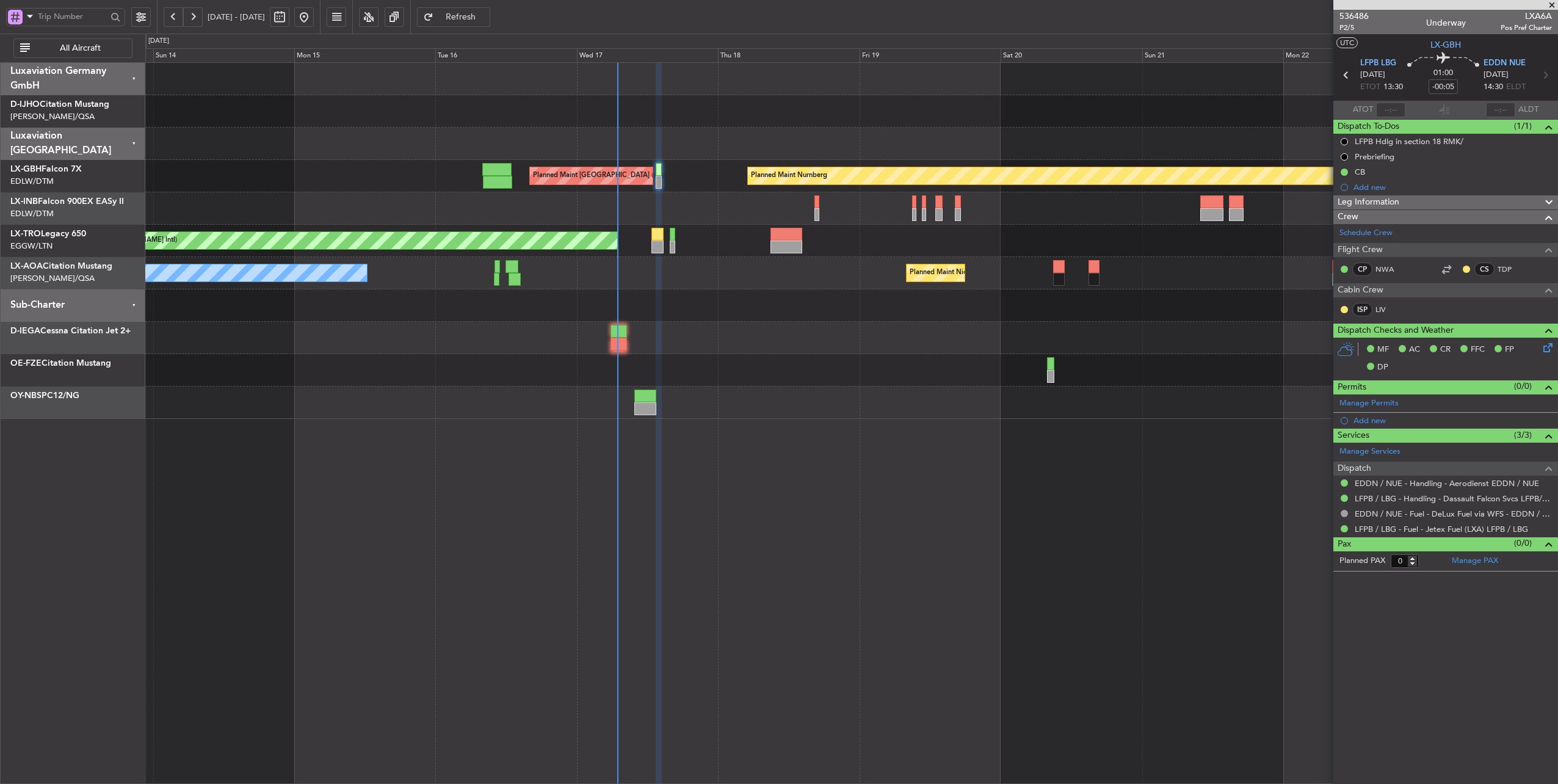
click at [557, 143] on div at bounding box center [852, 144] width 1412 height 32
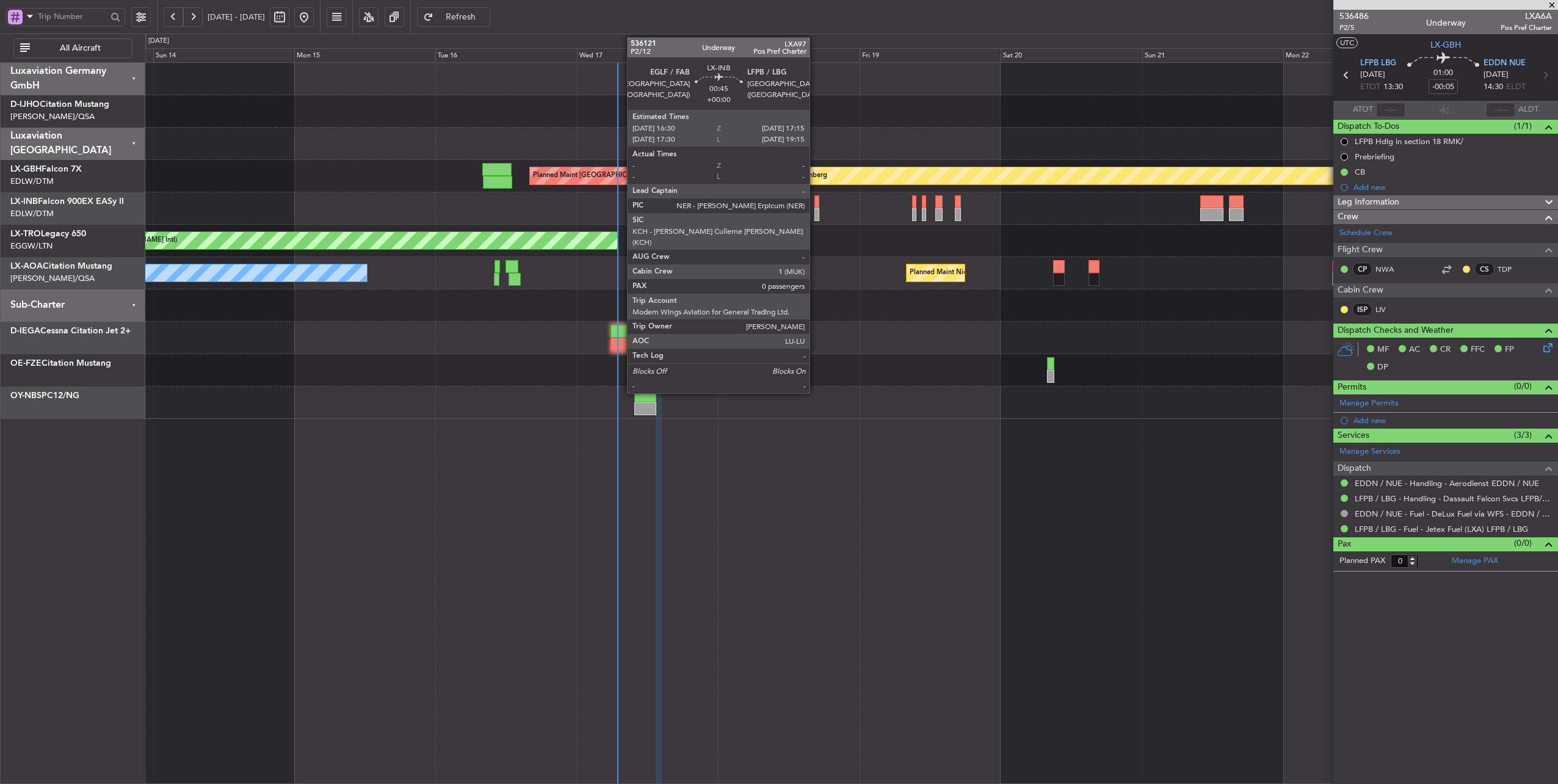
click at [816, 204] on div at bounding box center [817, 201] width 5 height 12
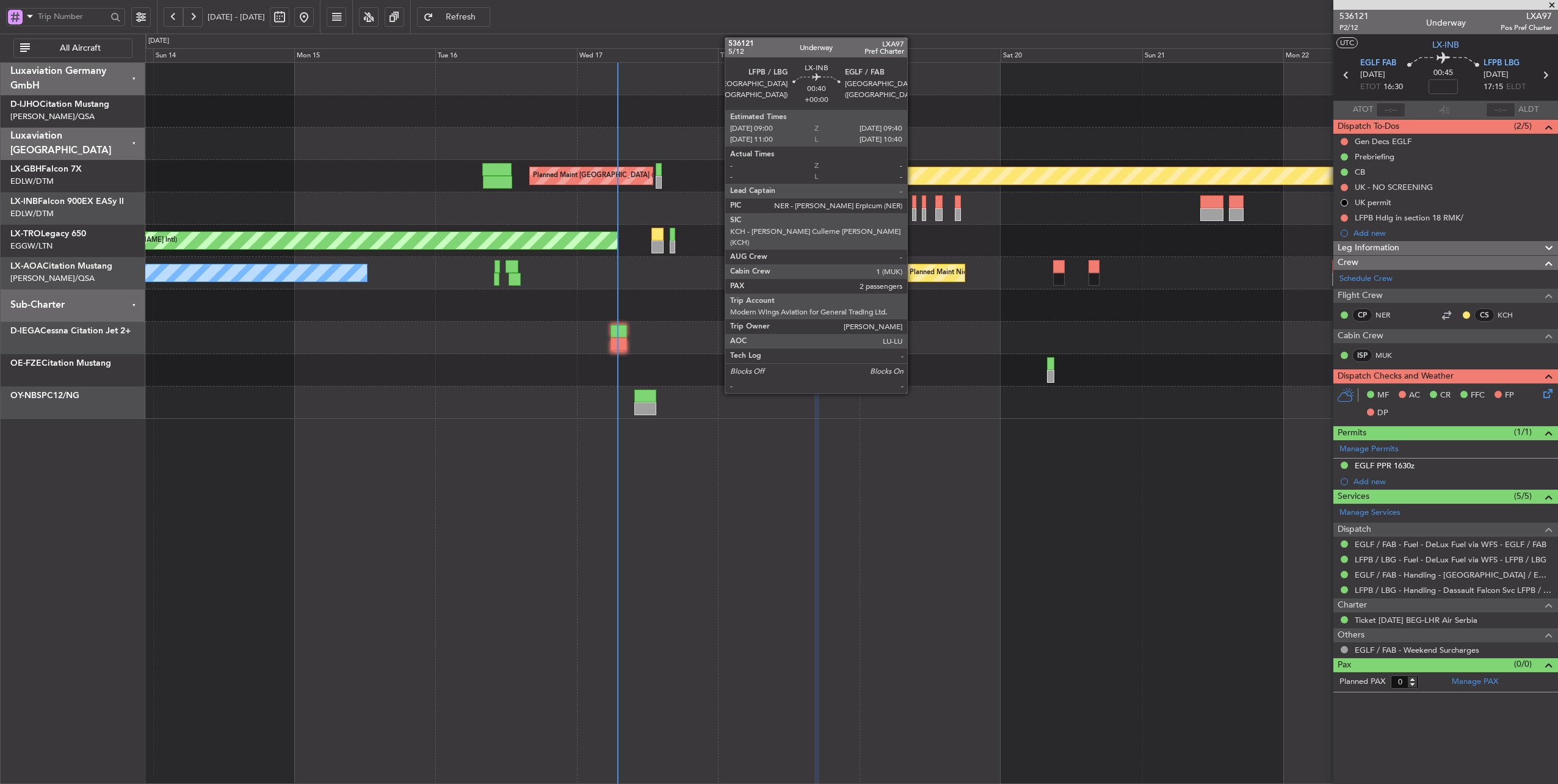
click at [914, 204] on div at bounding box center [914, 201] width 4 height 12
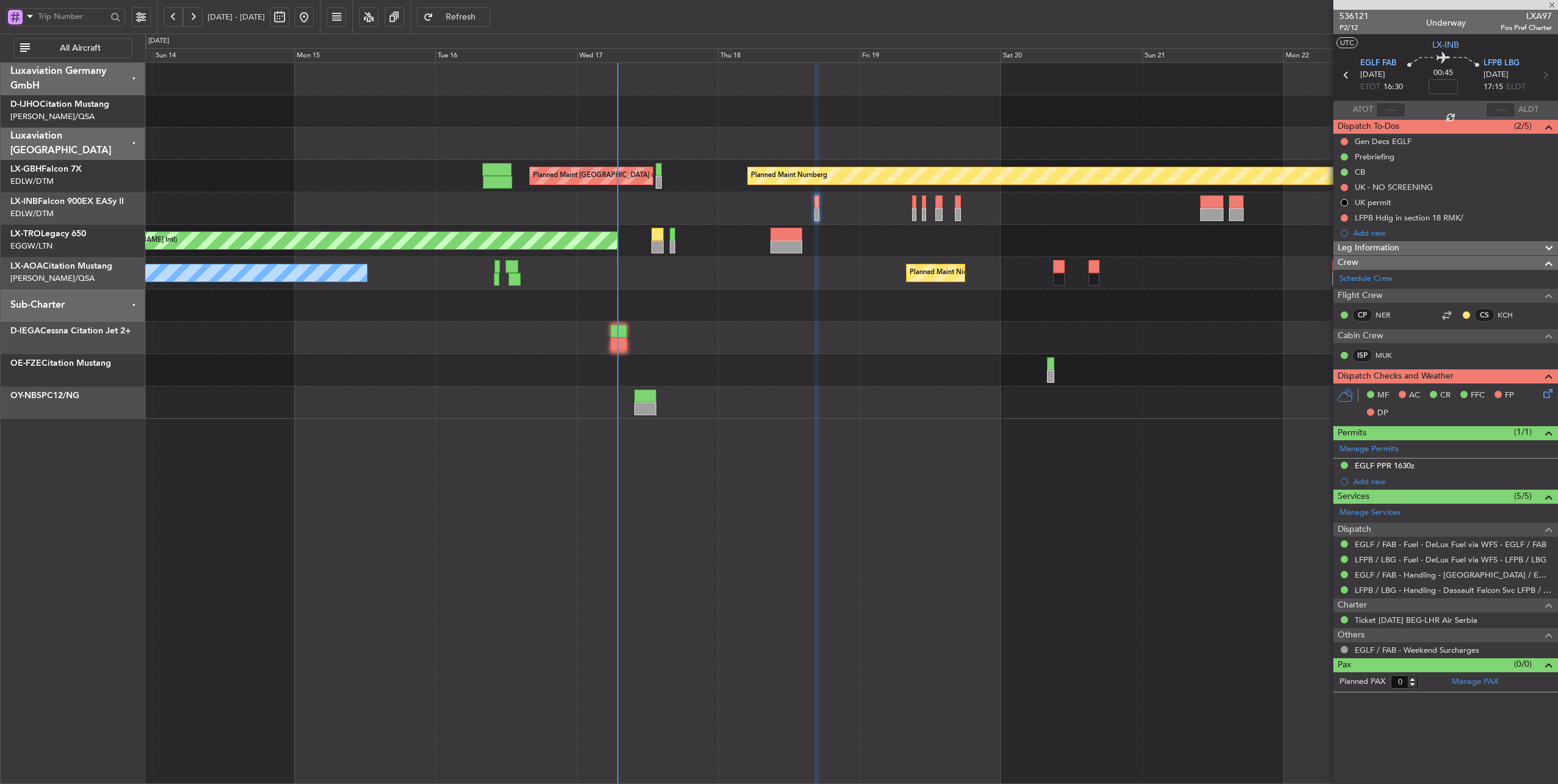
type input "2"
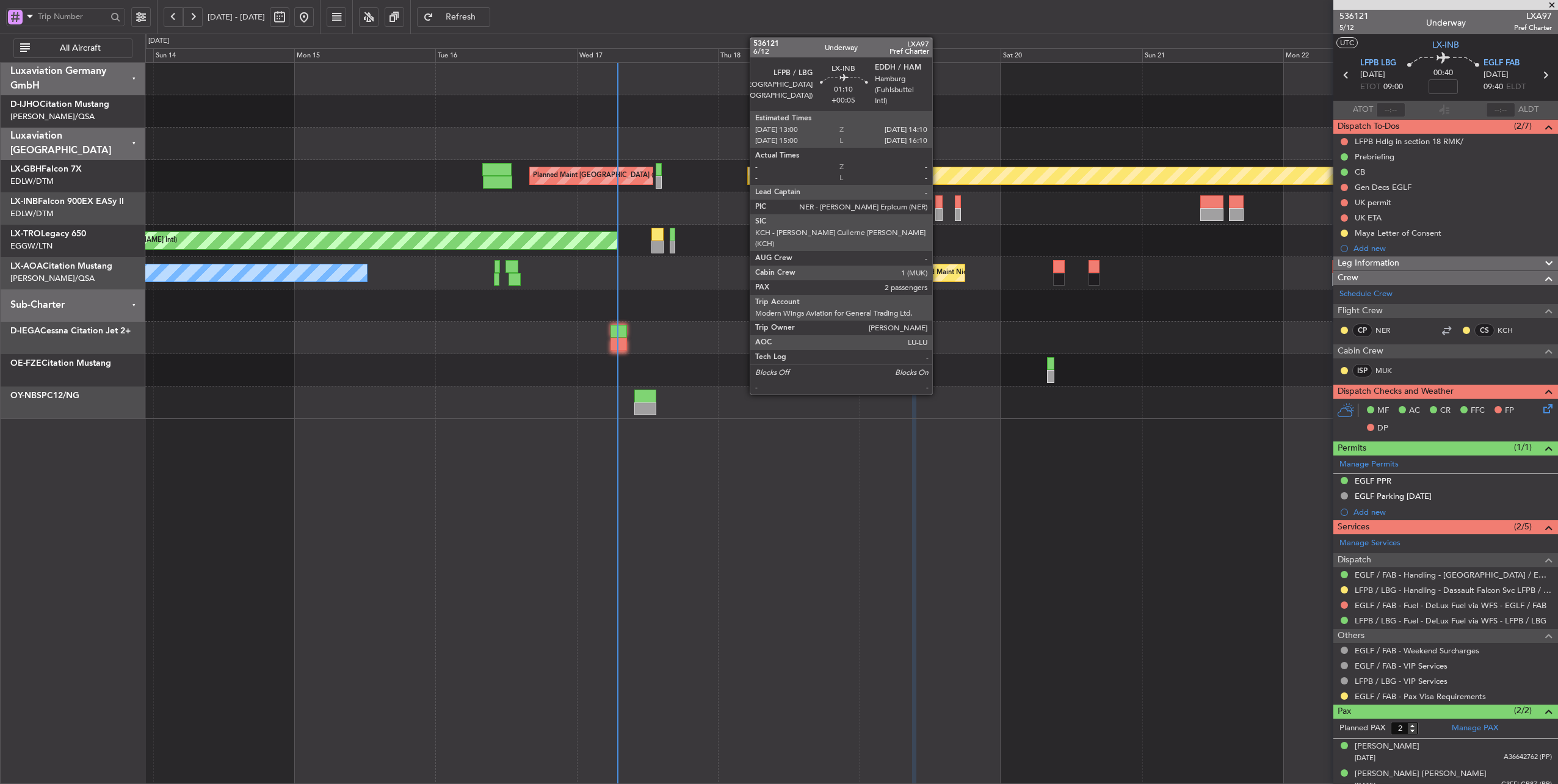
click at [938, 202] on div at bounding box center [939, 201] width 8 height 12
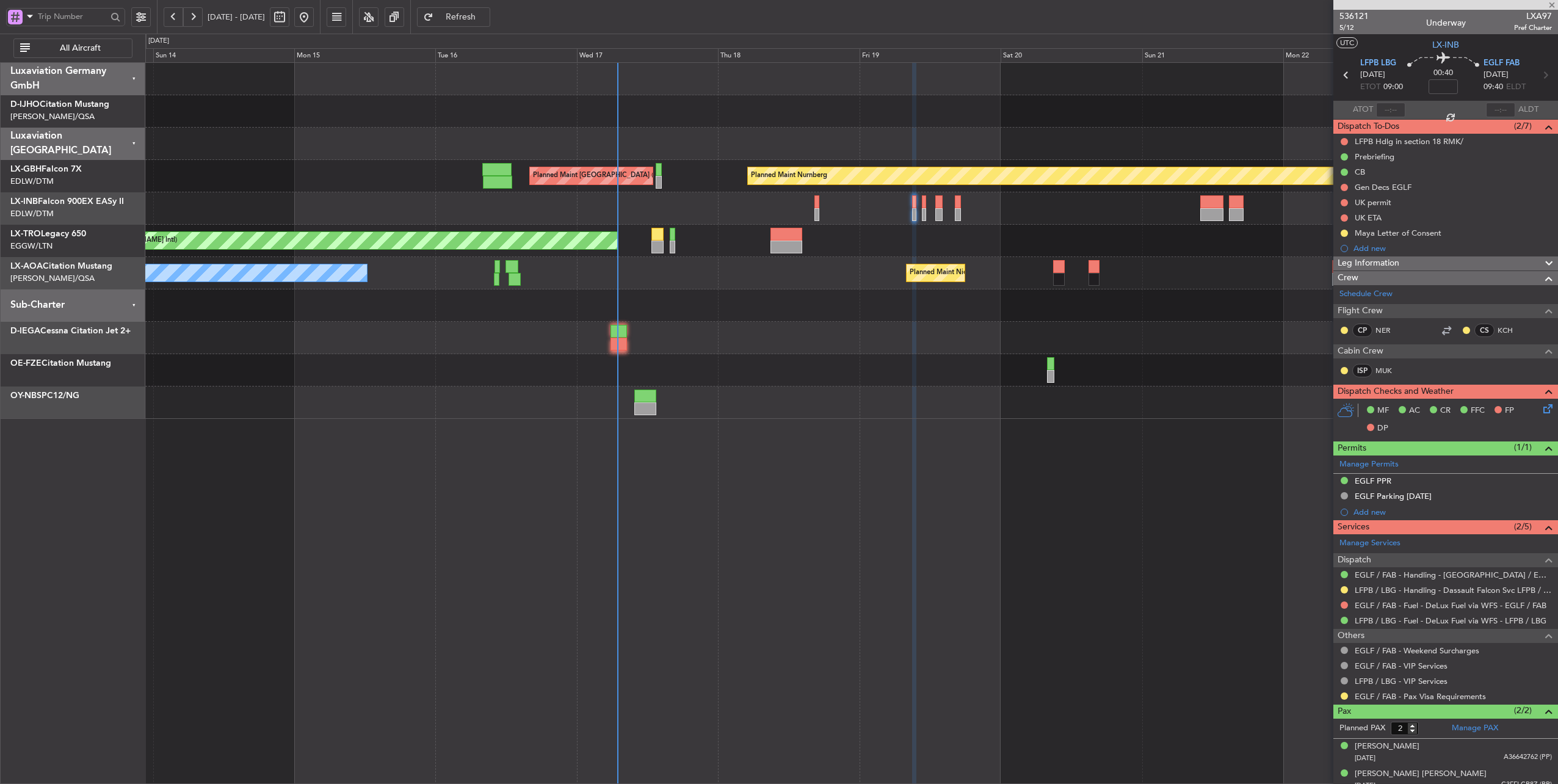
type input "+00:05"
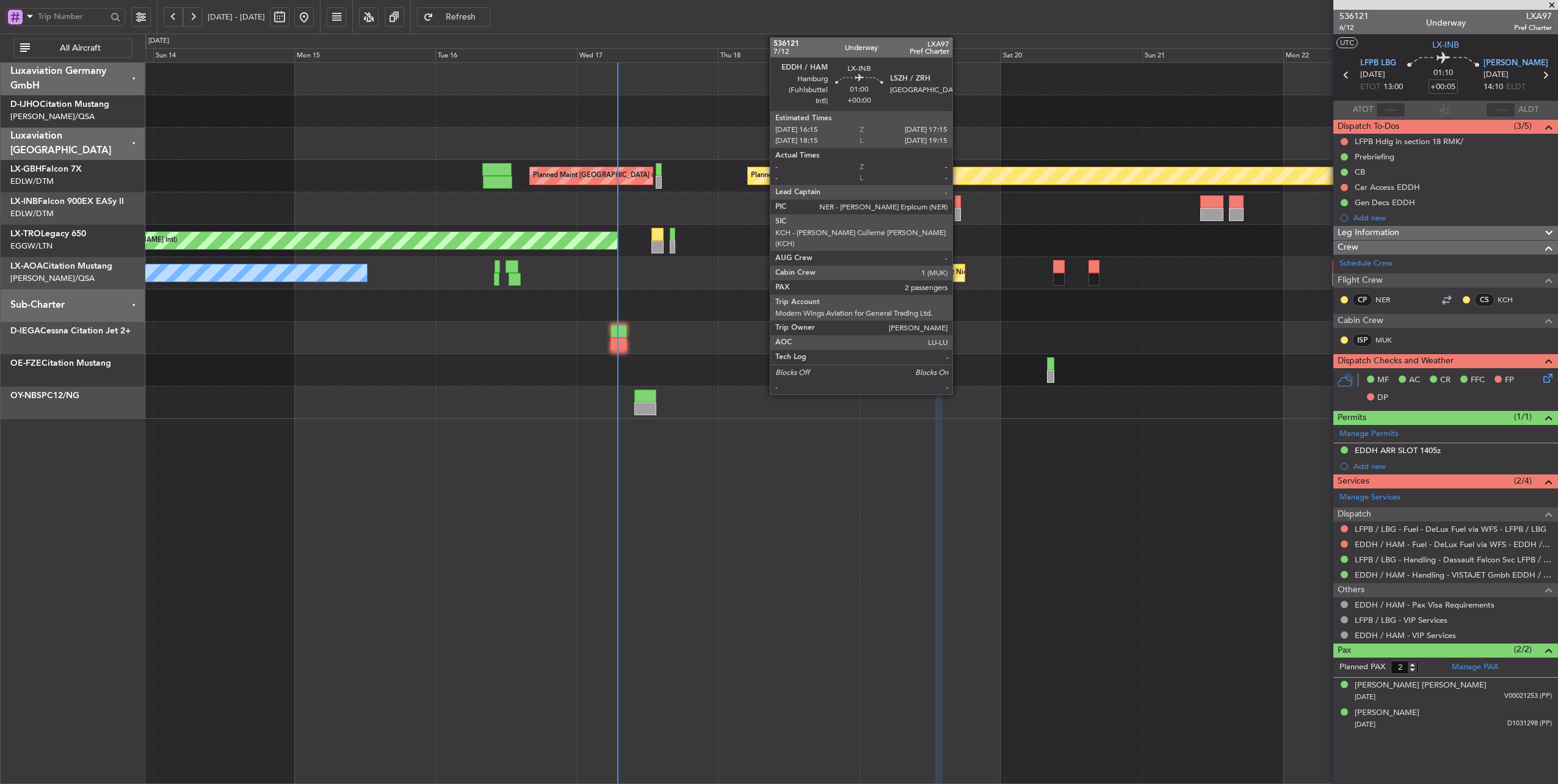
click at [958, 200] on div at bounding box center [957, 201] width 6 height 12
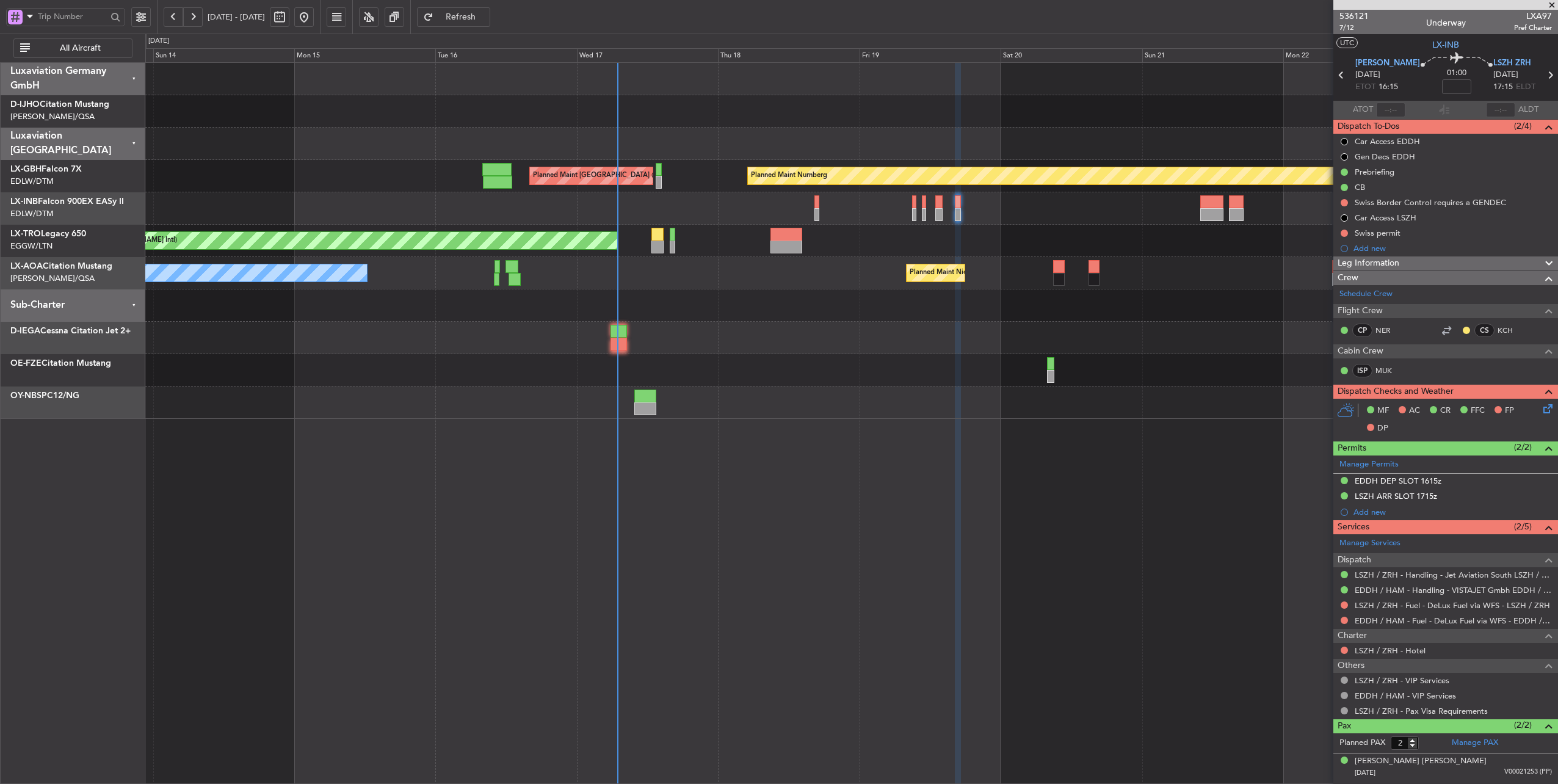
click at [1007, 198] on div "Planned Maint [GEOGRAPHIC_DATA] ([GEOGRAPHIC_DATA])" at bounding box center [852, 208] width 1412 height 32
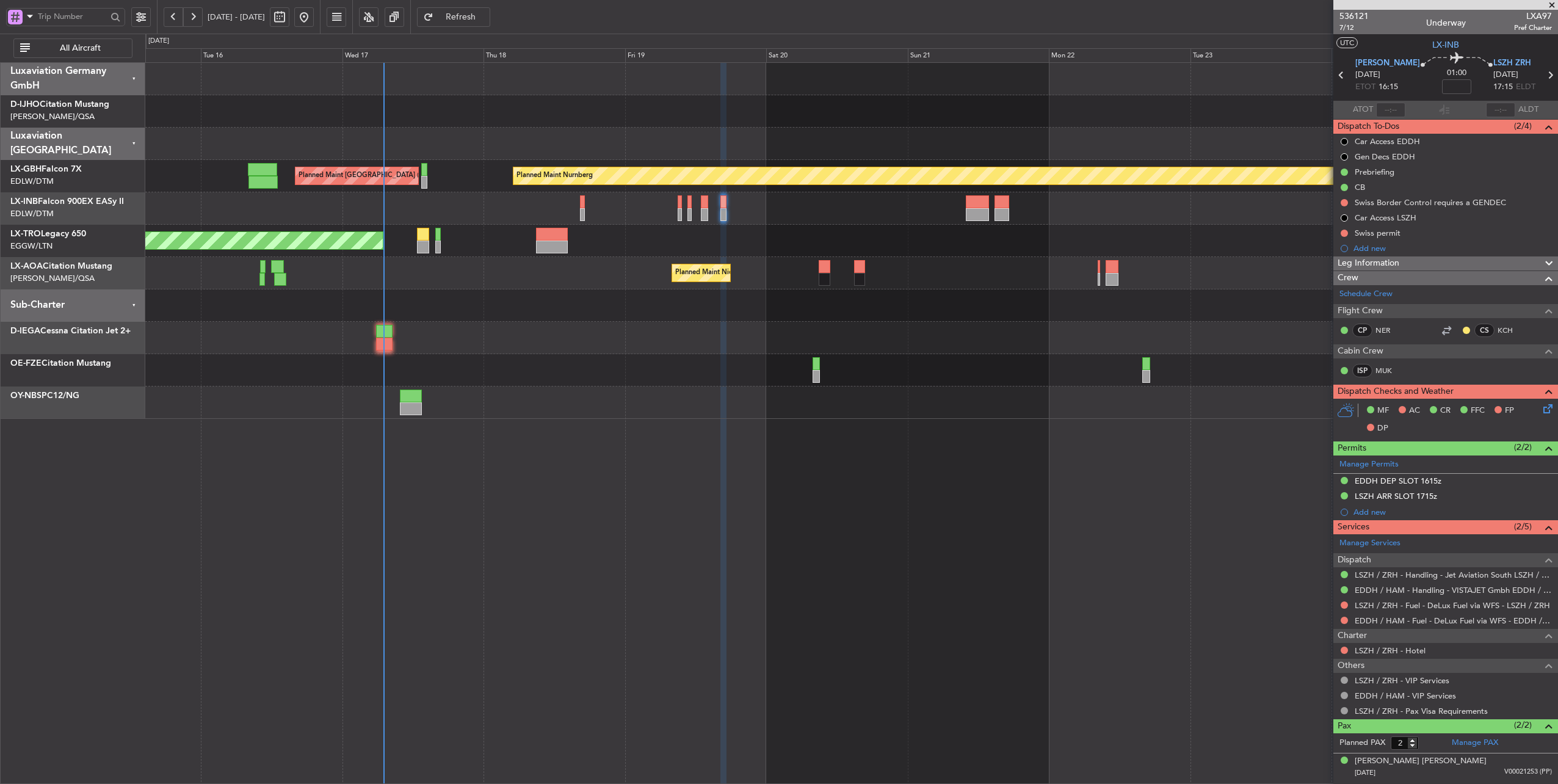
click at [498, 125] on div at bounding box center [852, 111] width 1412 height 32
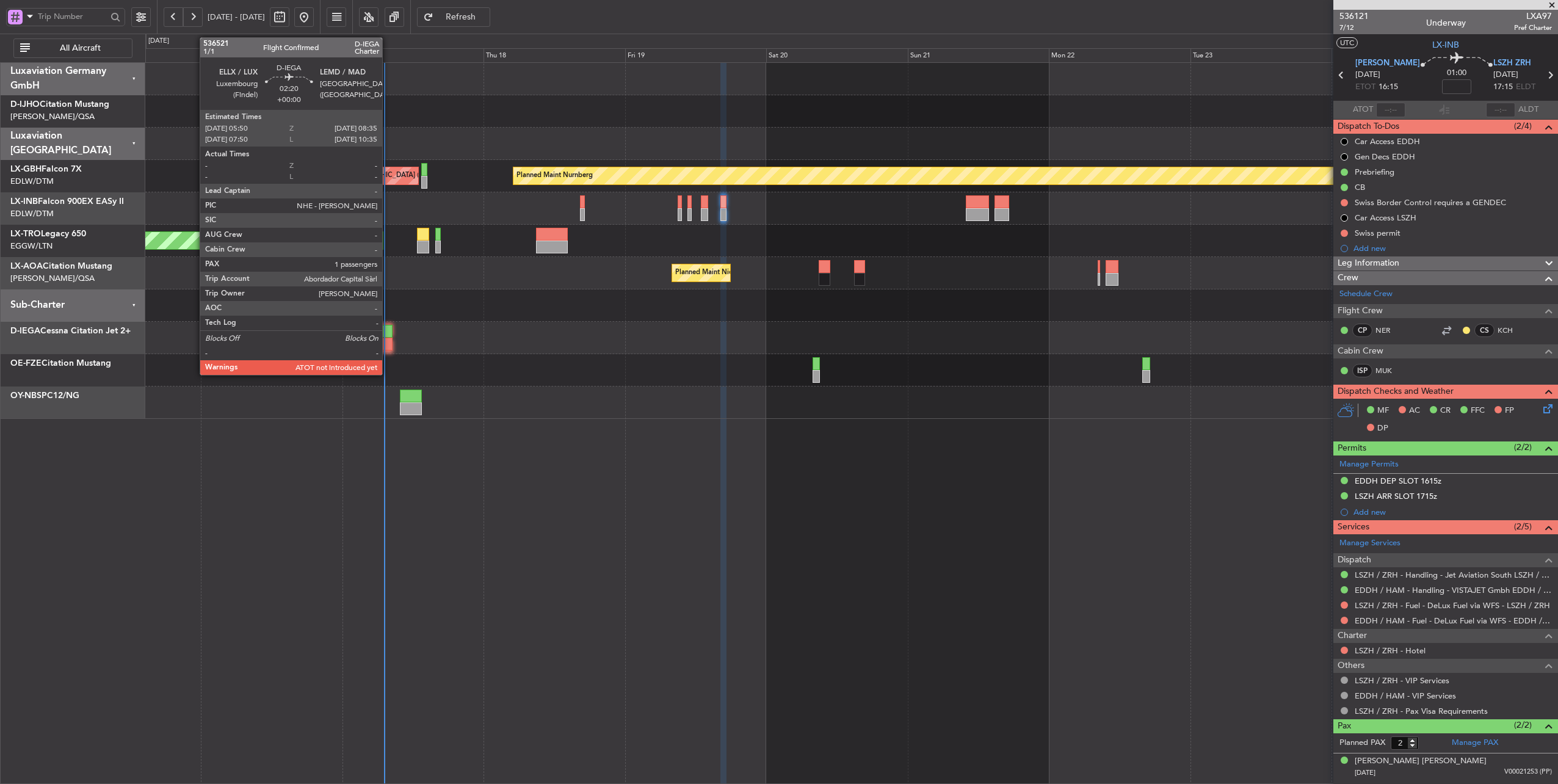
click at [388, 325] on div at bounding box center [384, 330] width 16 height 12
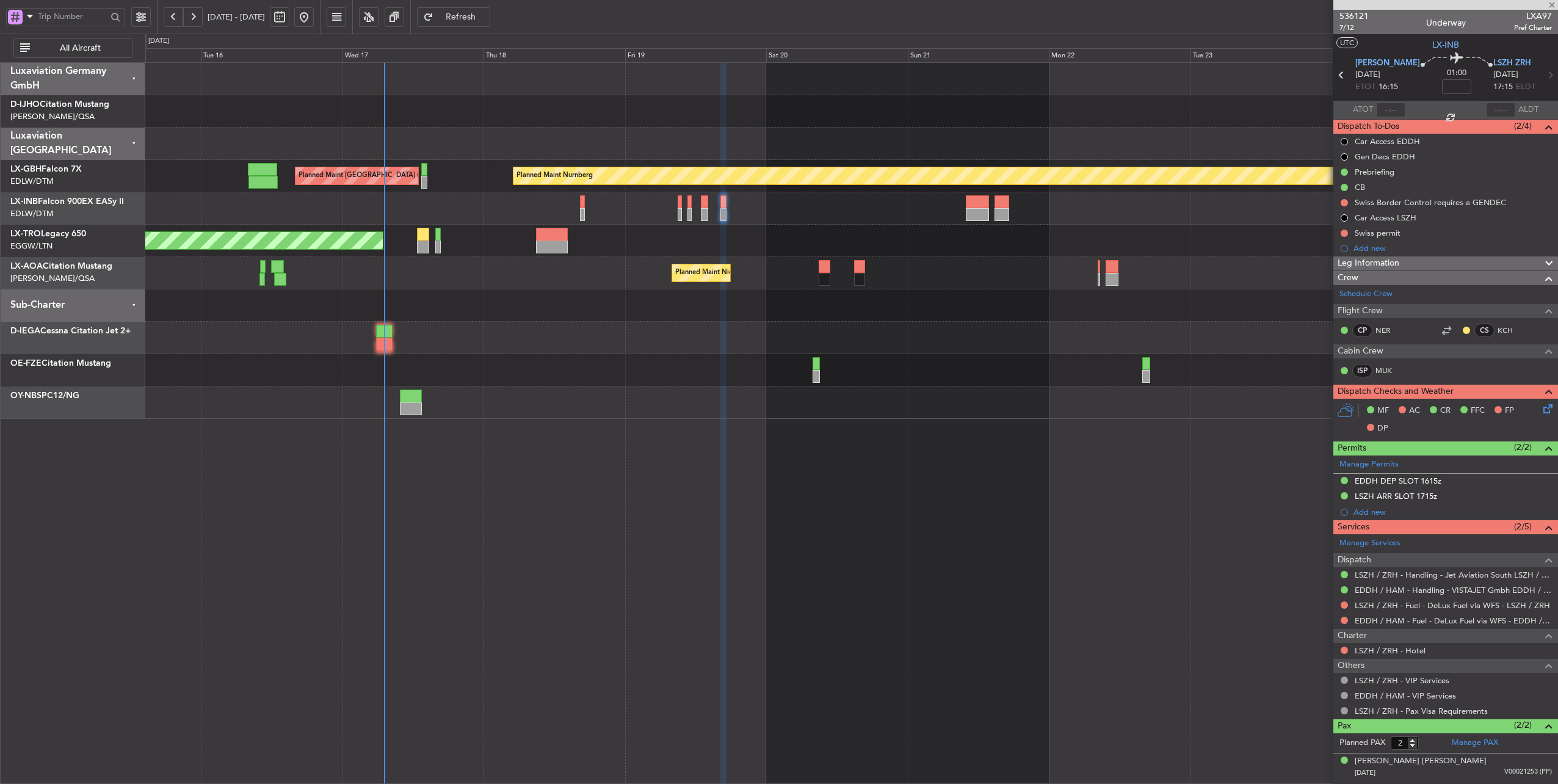
type input "1"
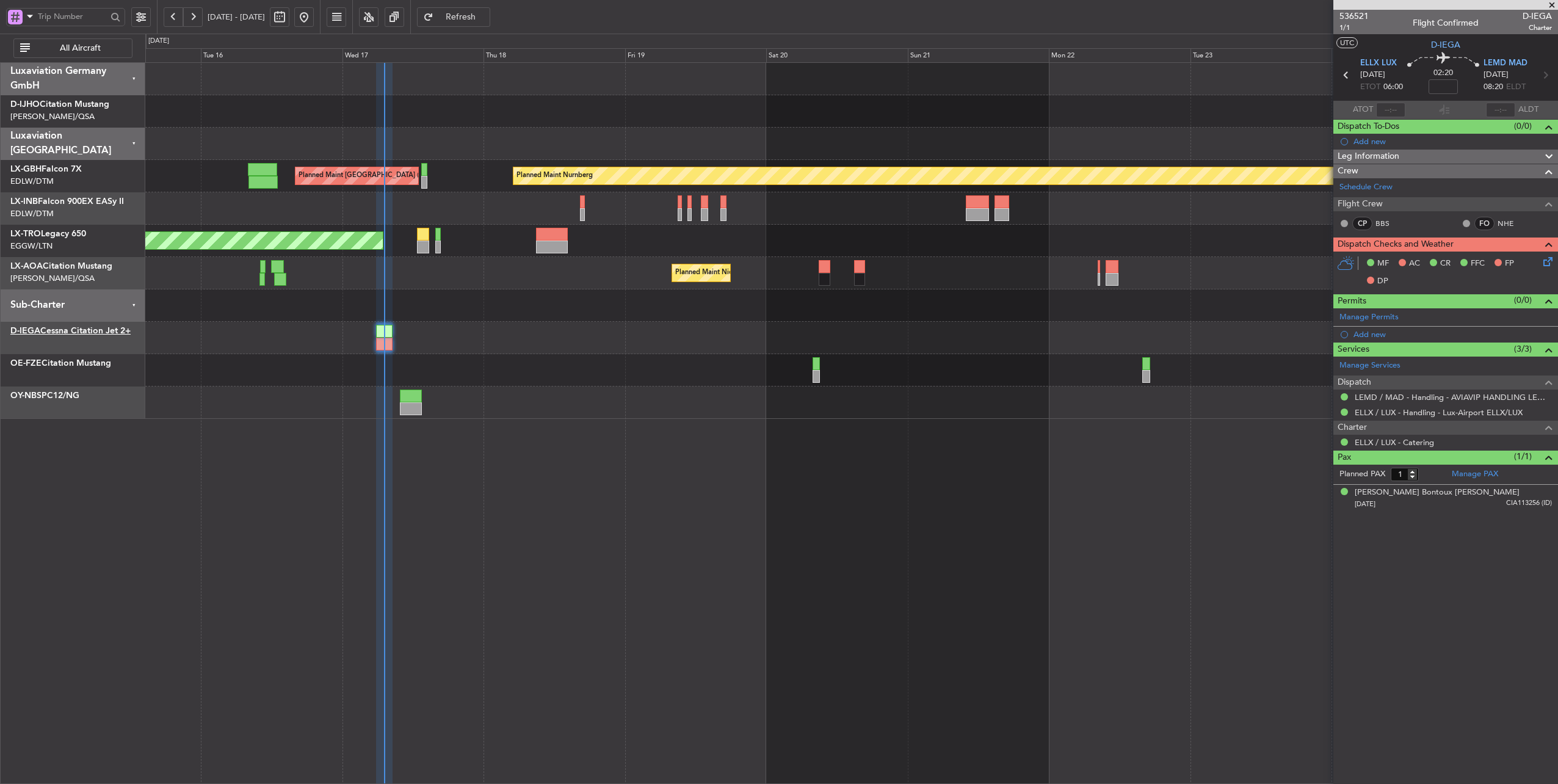
click at [44, 326] on link "D-IEGA Cessna Citation Jet 2+" at bounding box center [70, 330] width 120 height 9
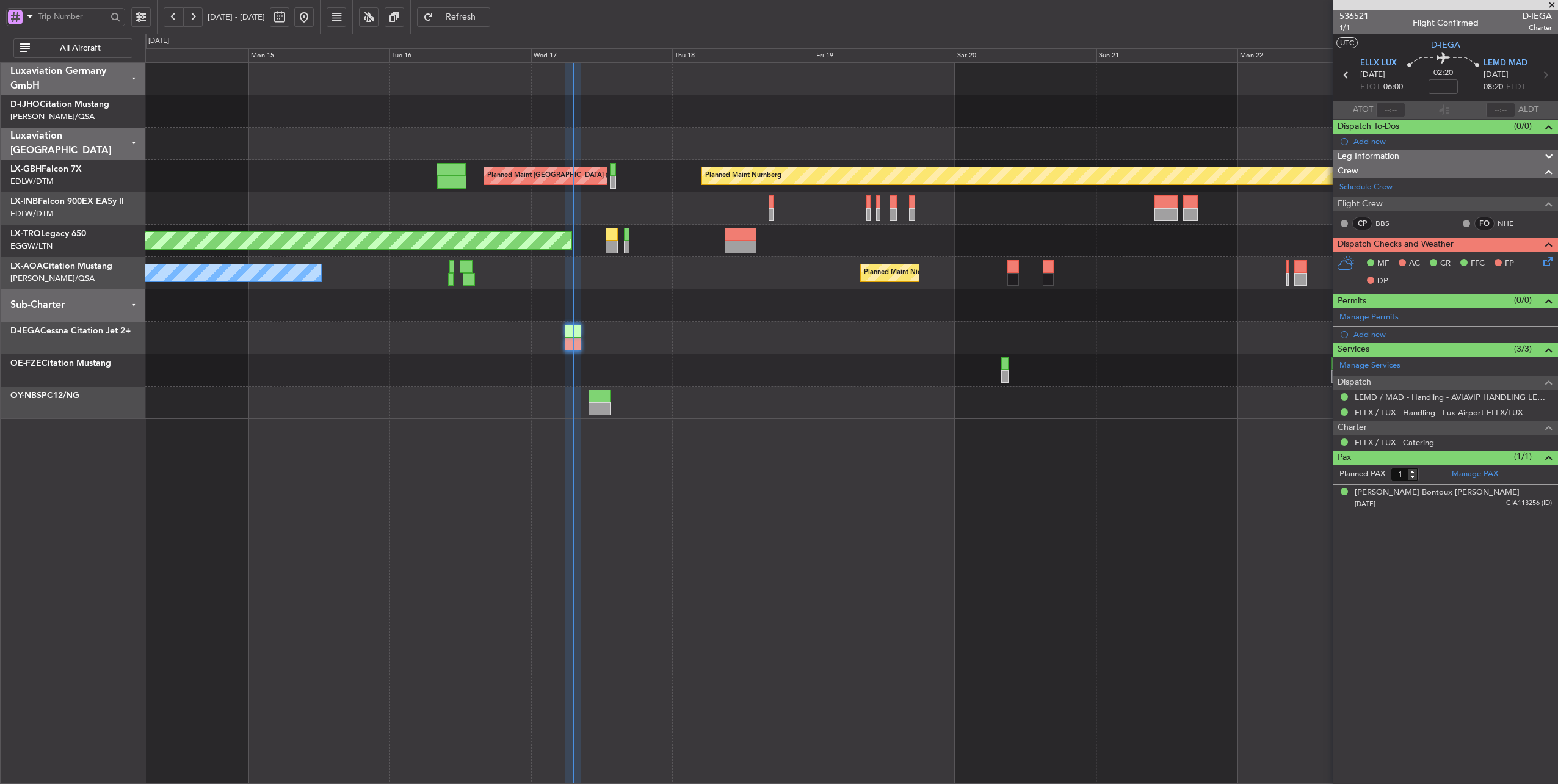
click at [1351, 11] on span "536521" at bounding box center [1353, 15] width 30 height 12
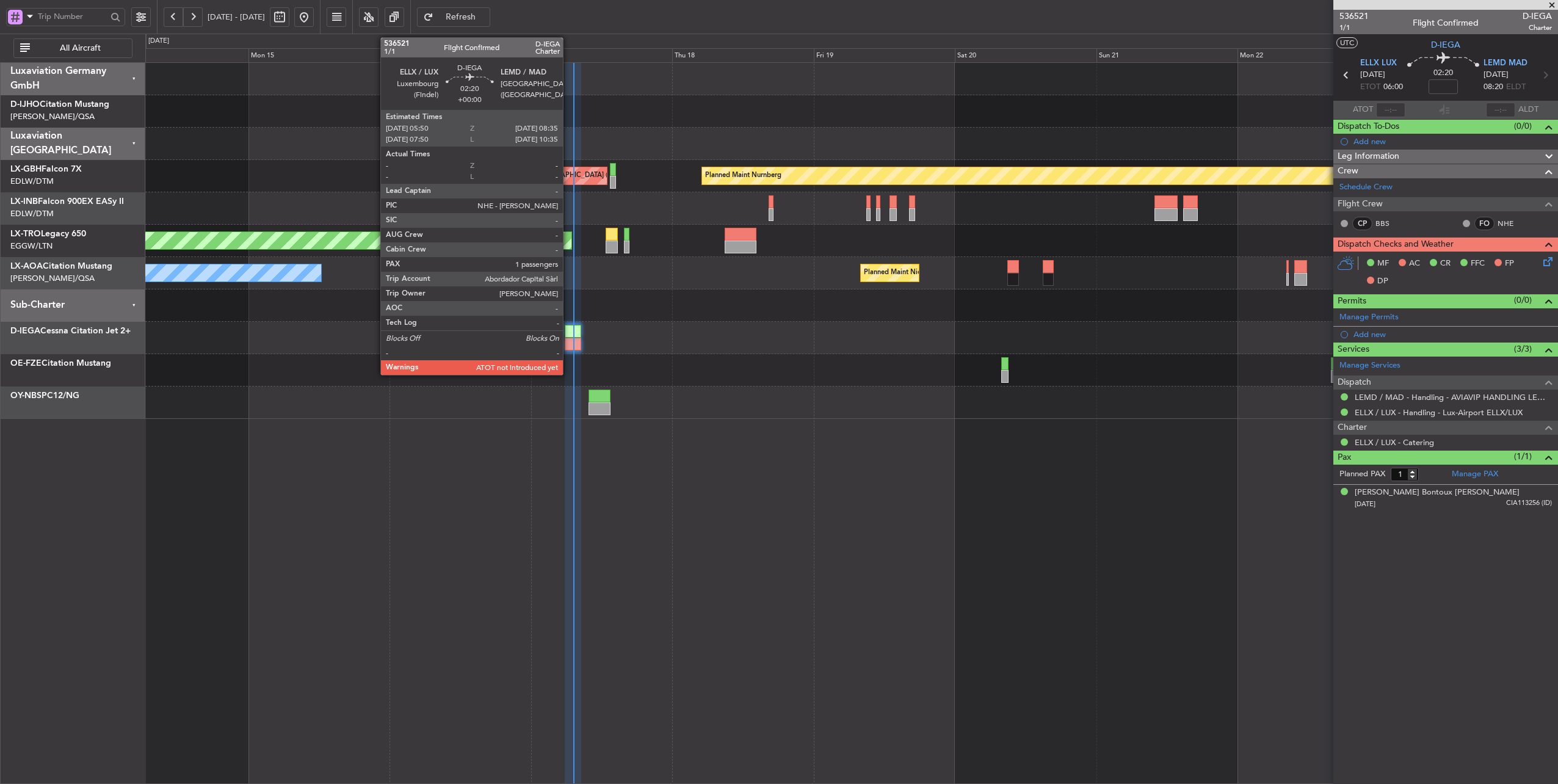
click at [569, 332] on div at bounding box center [572, 330] width 16 height 12
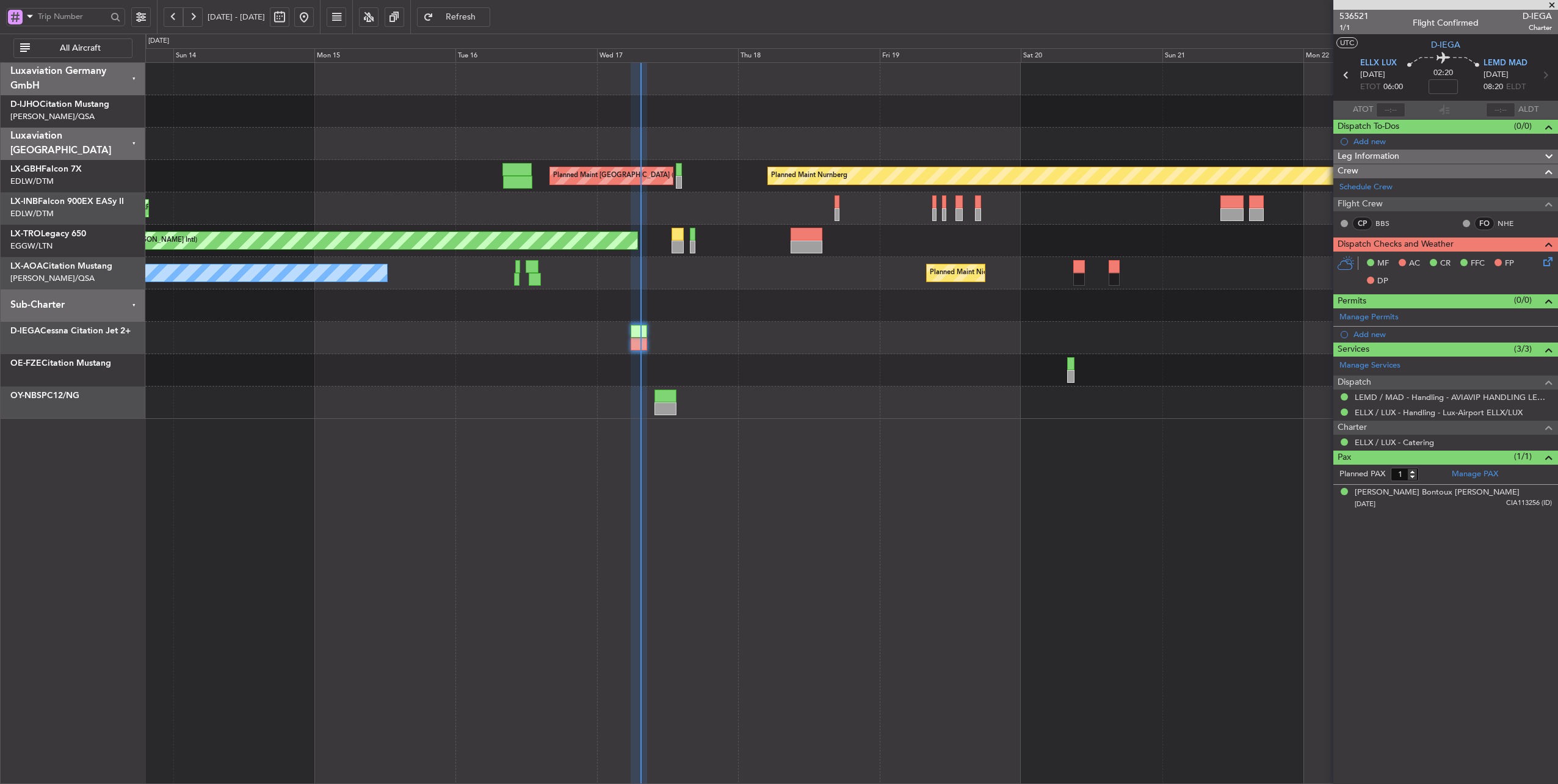
click at [658, 212] on div "Planned Maint [GEOGRAPHIC_DATA] ([GEOGRAPHIC_DATA])" at bounding box center [852, 208] width 1412 height 32
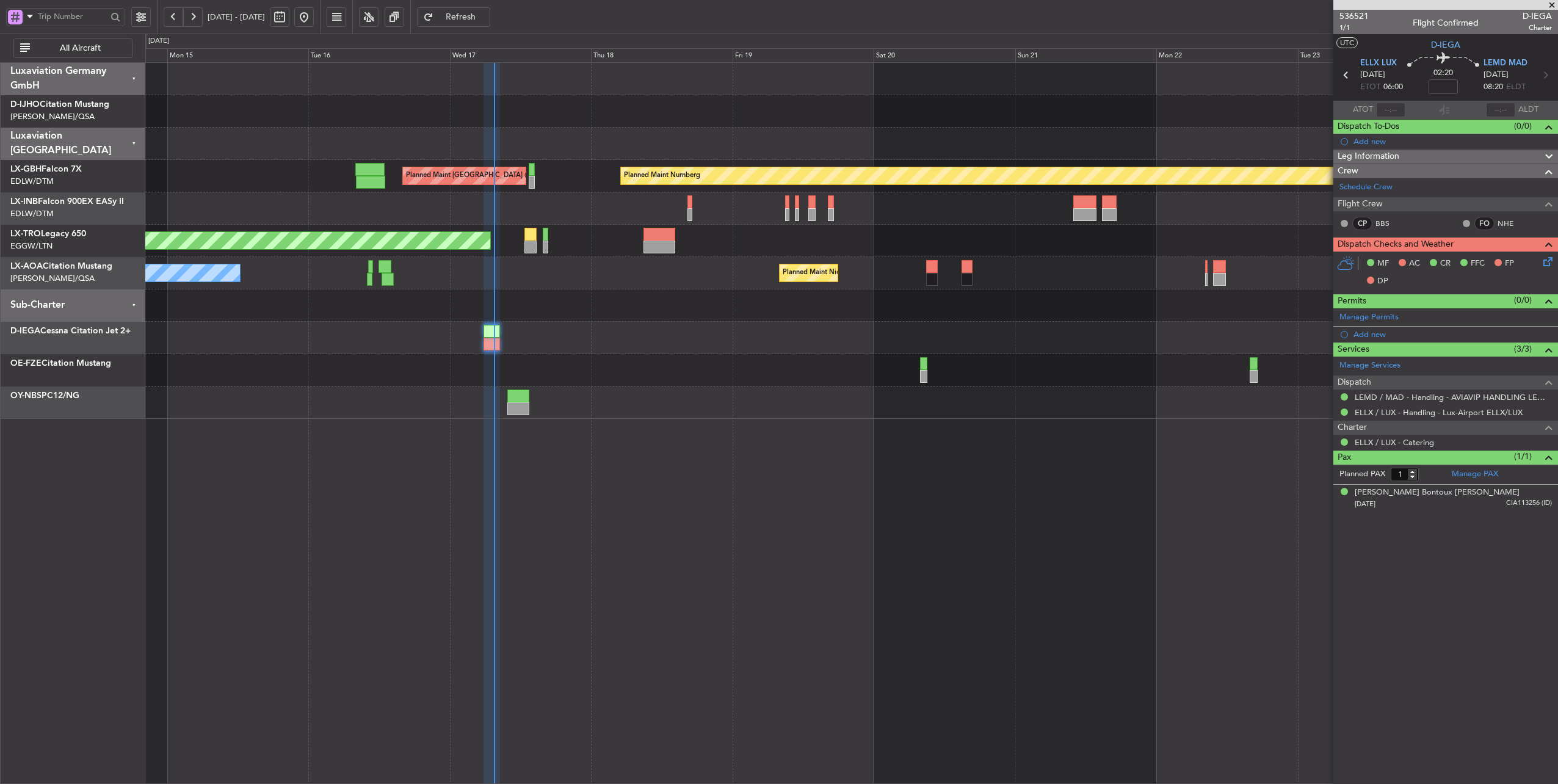
click at [889, 331] on div at bounding box center [852, 338] width 1412 height 32
